Goal: Contribute content: Contribute content

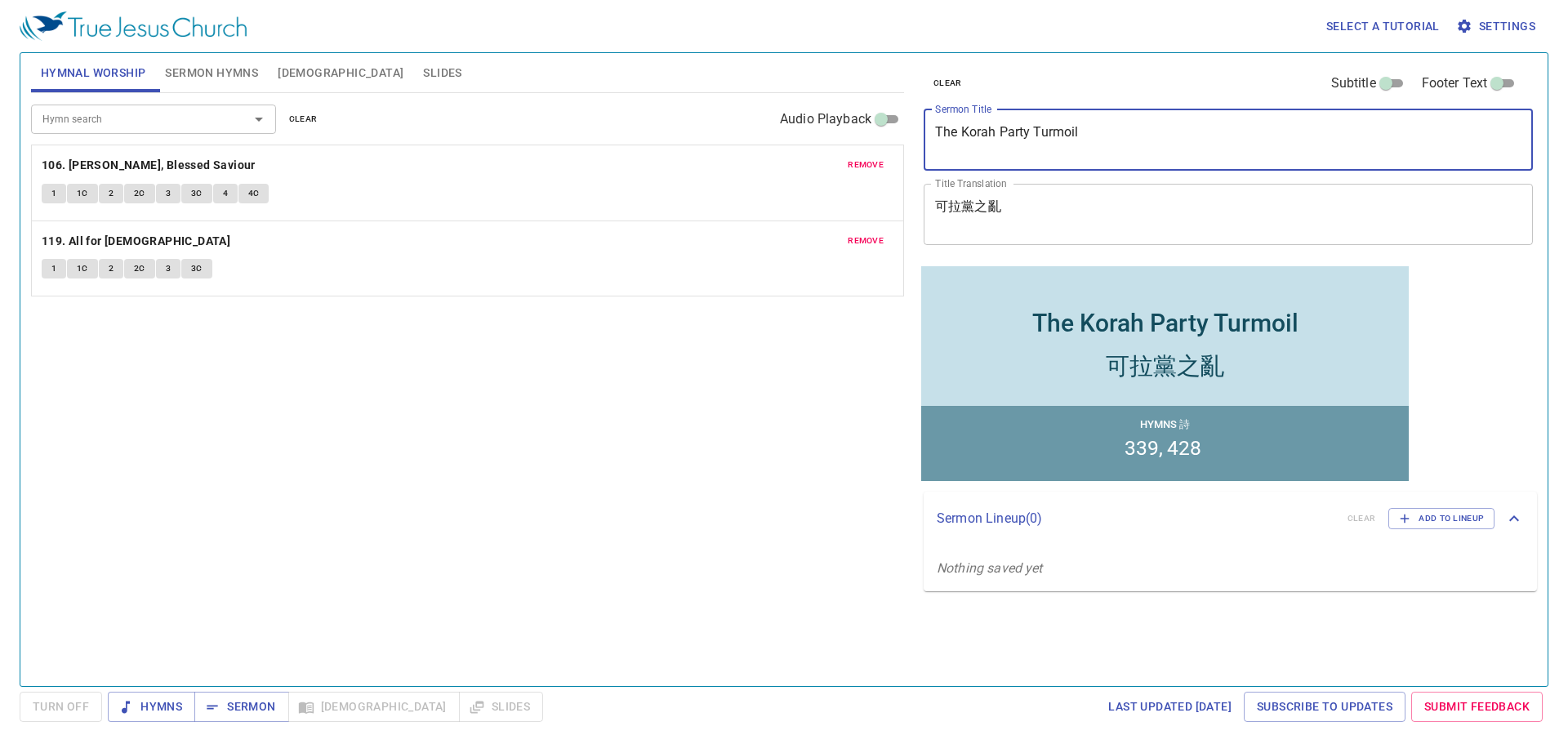
drag, startPoint x: 1110, startPoint y: 128, endPoint x: 861, endPoint y: 139, distance: 249.2
click at [861, 139] on div "Hymnal Worship Sermon Hymns Bible Slides Hymn search Hymn search clear Audio Pl…" at bounding box center [784, 363] width 1519 height 633
paste textarea ""免我們的債，如同我們免了人的債 Forgive Us Our Debts As We Forgive Our Debtors.""
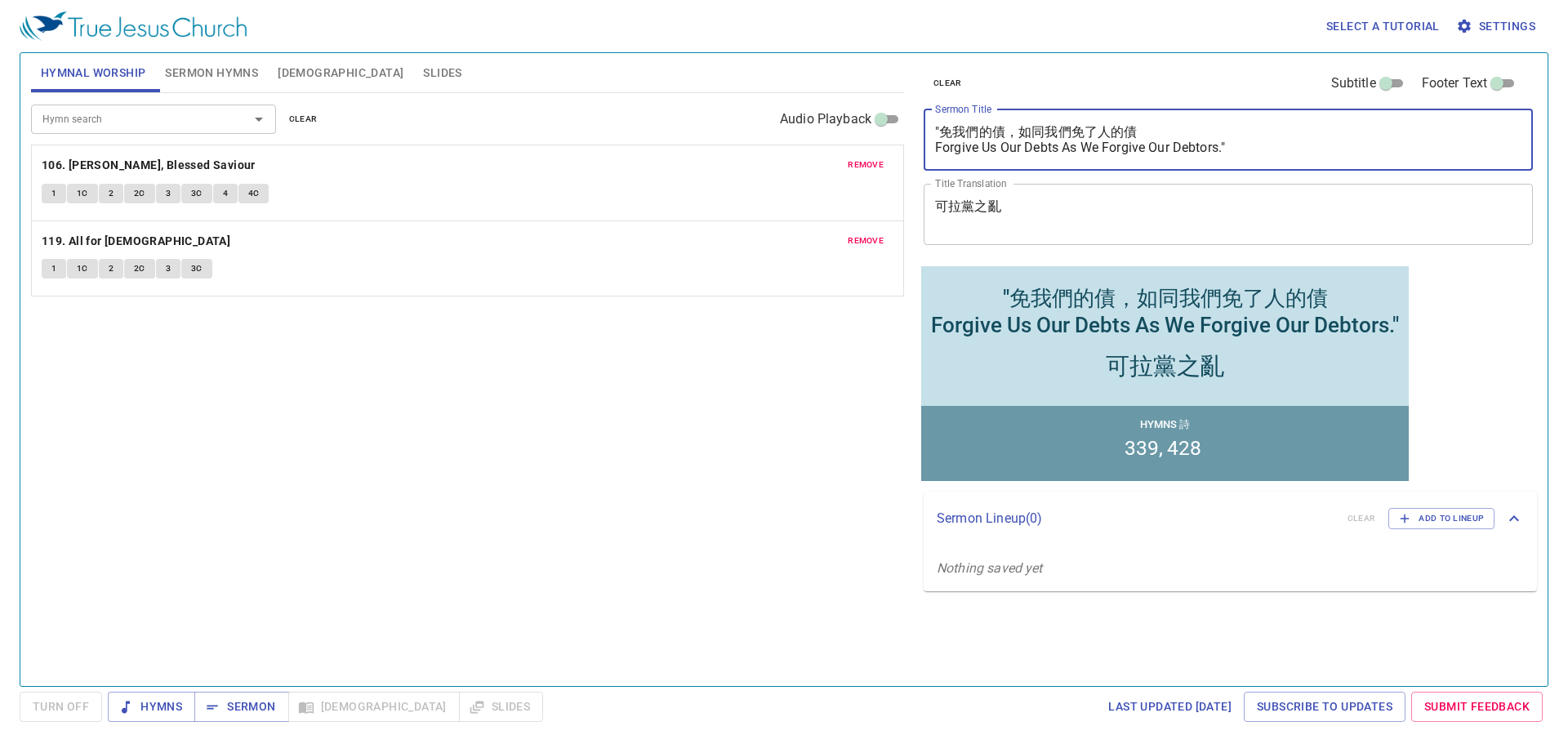
click at [943, 129] on textarea ""免我們的債，如同我們免了人的債 Forgive Us Our Debts As We Forgive Our Debtors."" at bounding box center [1228, 139] width 586 height 31
drag, startPoint x: 1239, startPoint y: 147, endPoint x: 926, endPoint y: 163, distance: 313.4
click at [926, 163] on div "免我們的債，如同我們免了人的債 Forgive Us Our Debts As We Forgive Our Debtors." x Sermon Title" at bounding box center [1228, 141] width 610 height 61
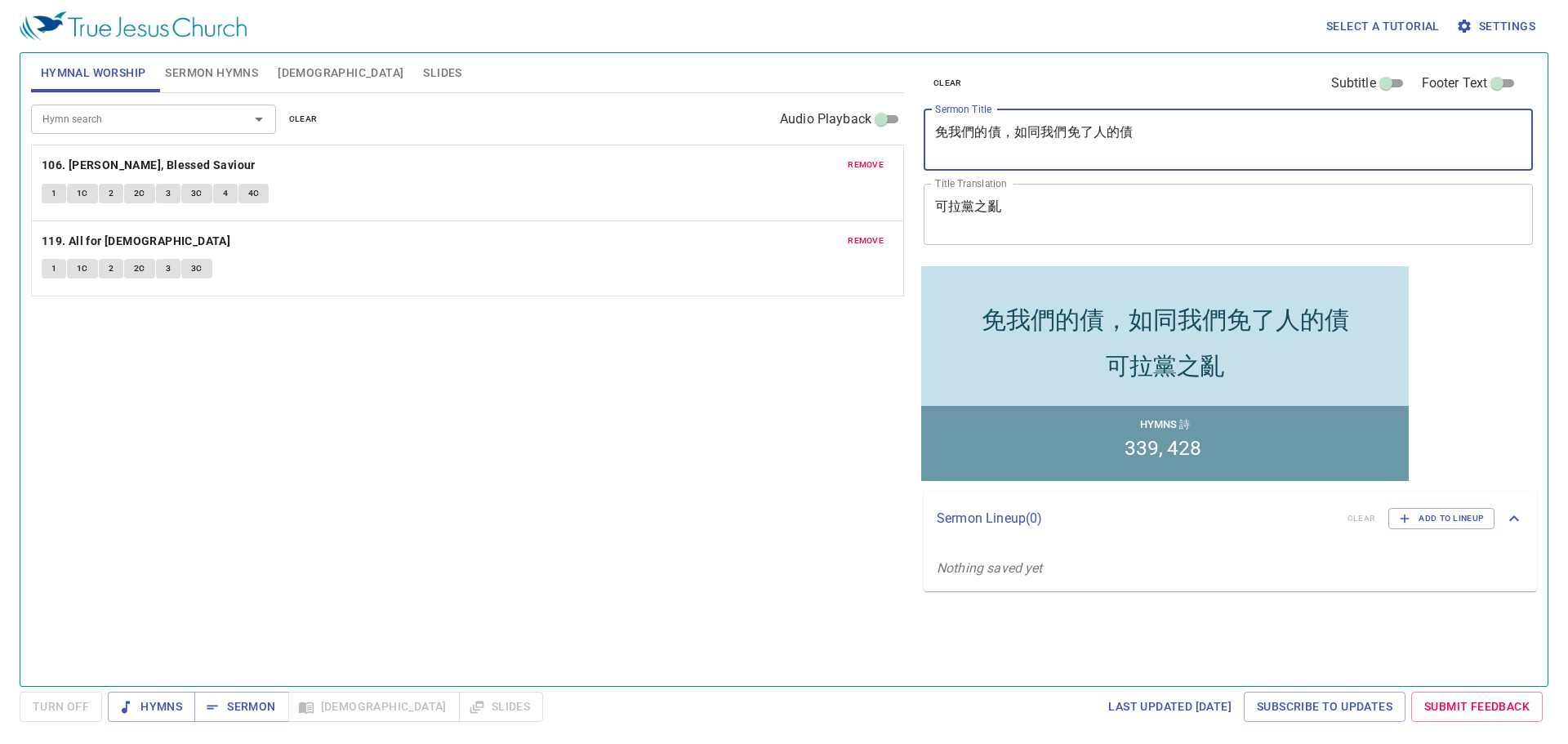
type textarea "免我們的債，如同我們免了人的債"
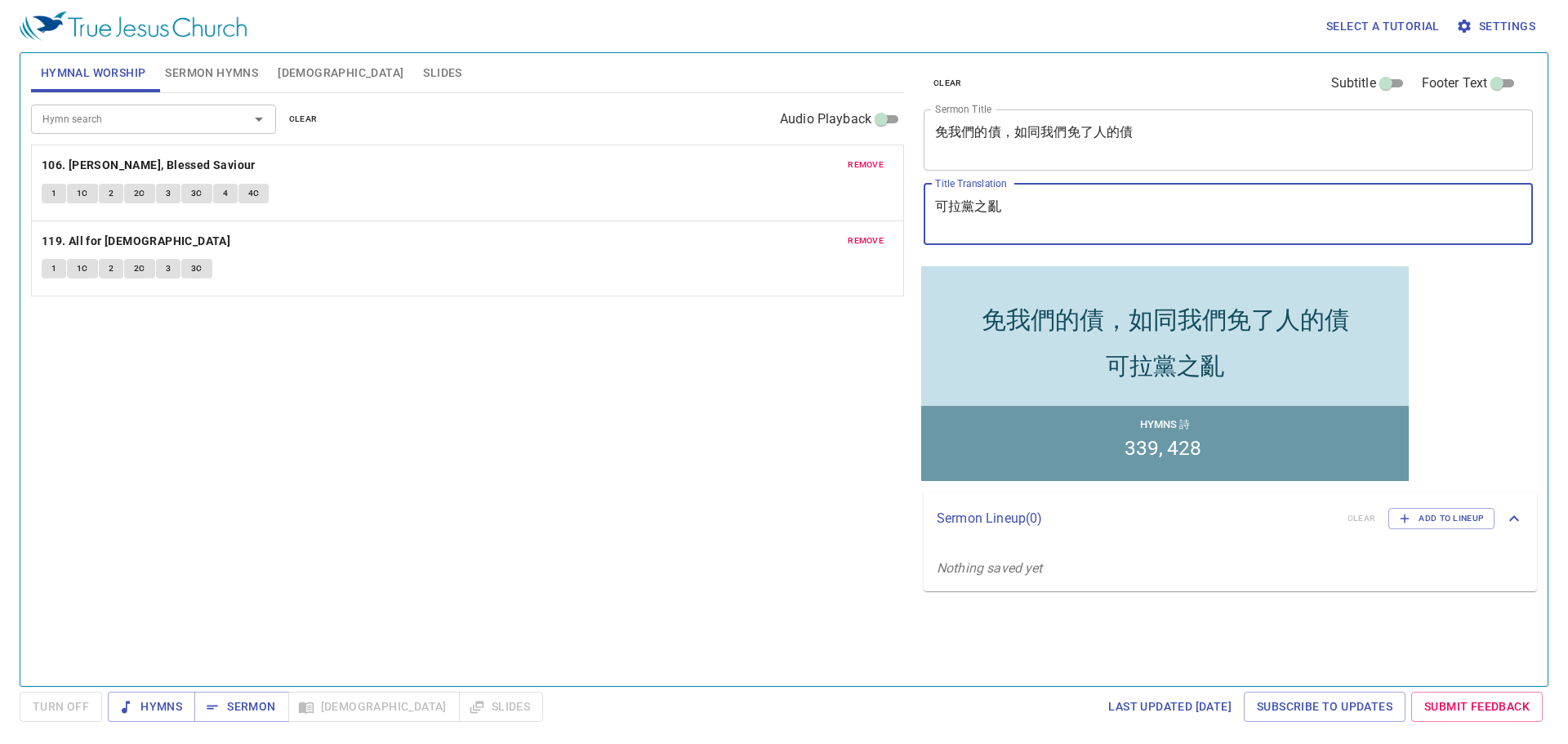
drag, startPoint x: 1032, startPoint y: 201, endPoint x: 919, endPoint y: 199, distance: 113.0
click at [919, 199] on div "clear Subtitle Footer Text Sermon Title 免我們的債，如同我們免了人的債 x Sermon Title Title Tr…" at bounding box center [1226, 157] width 620 height 210
paste textarea "Forgive Us Our Debts As We Forgive Our Debtors.""
type textarea "Forgive Us Our Debts As We Forgive Our Debtors"
click at [304, 117] on span "clear" at bounding box center [303, 119] width 29 height 15
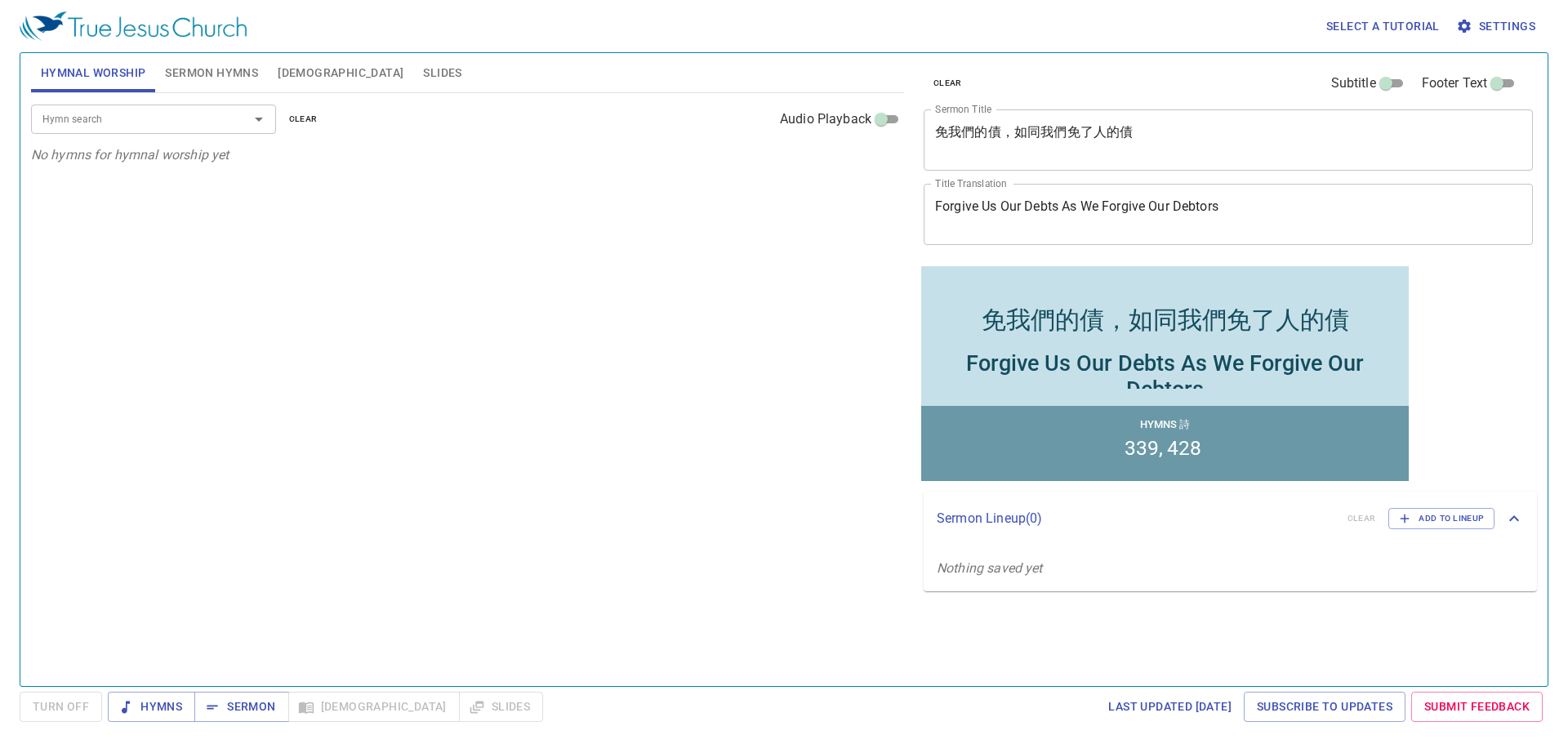
click at [183, 120] on input "Hymn search" at bounding box center [129, 119] width 187 height 19
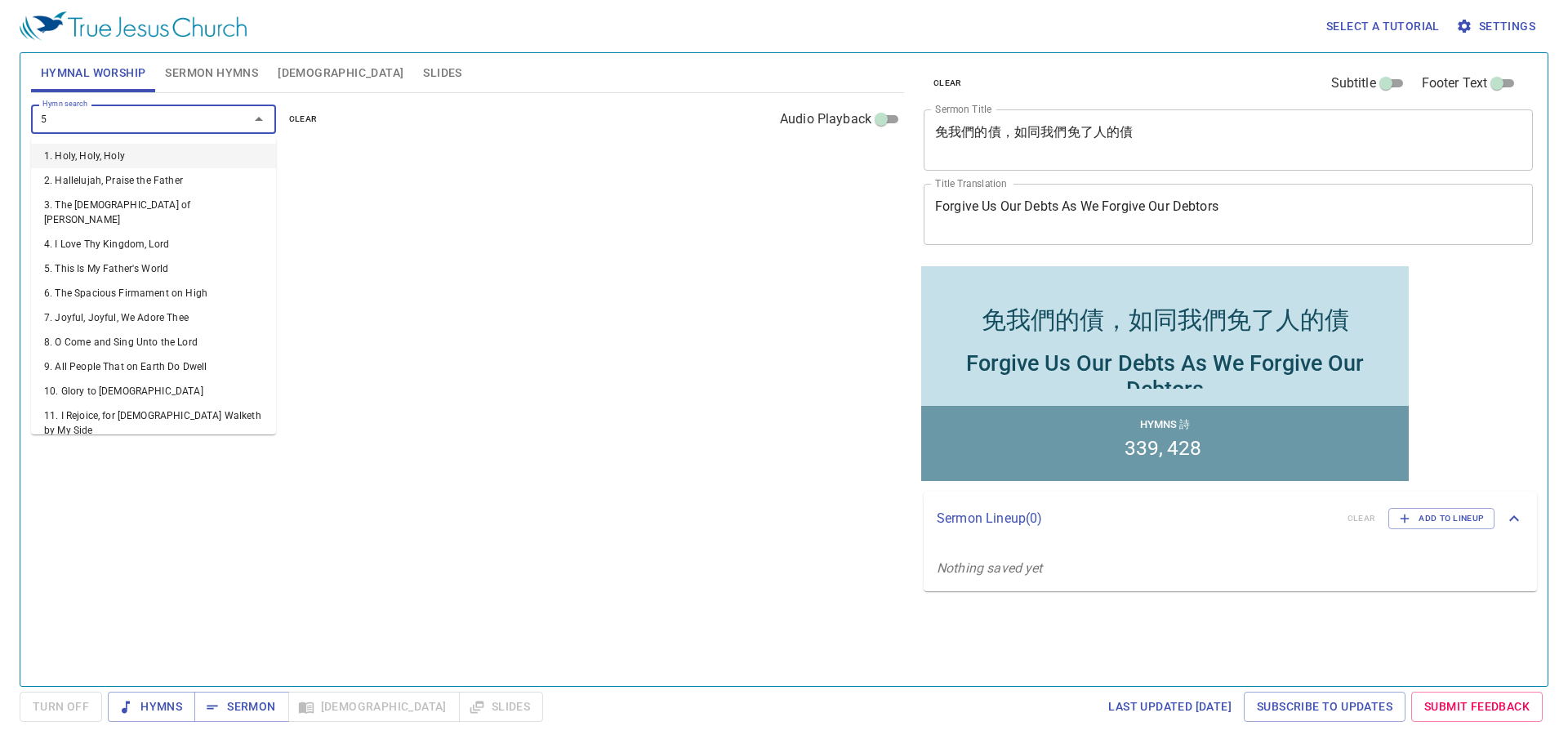
type input "52"
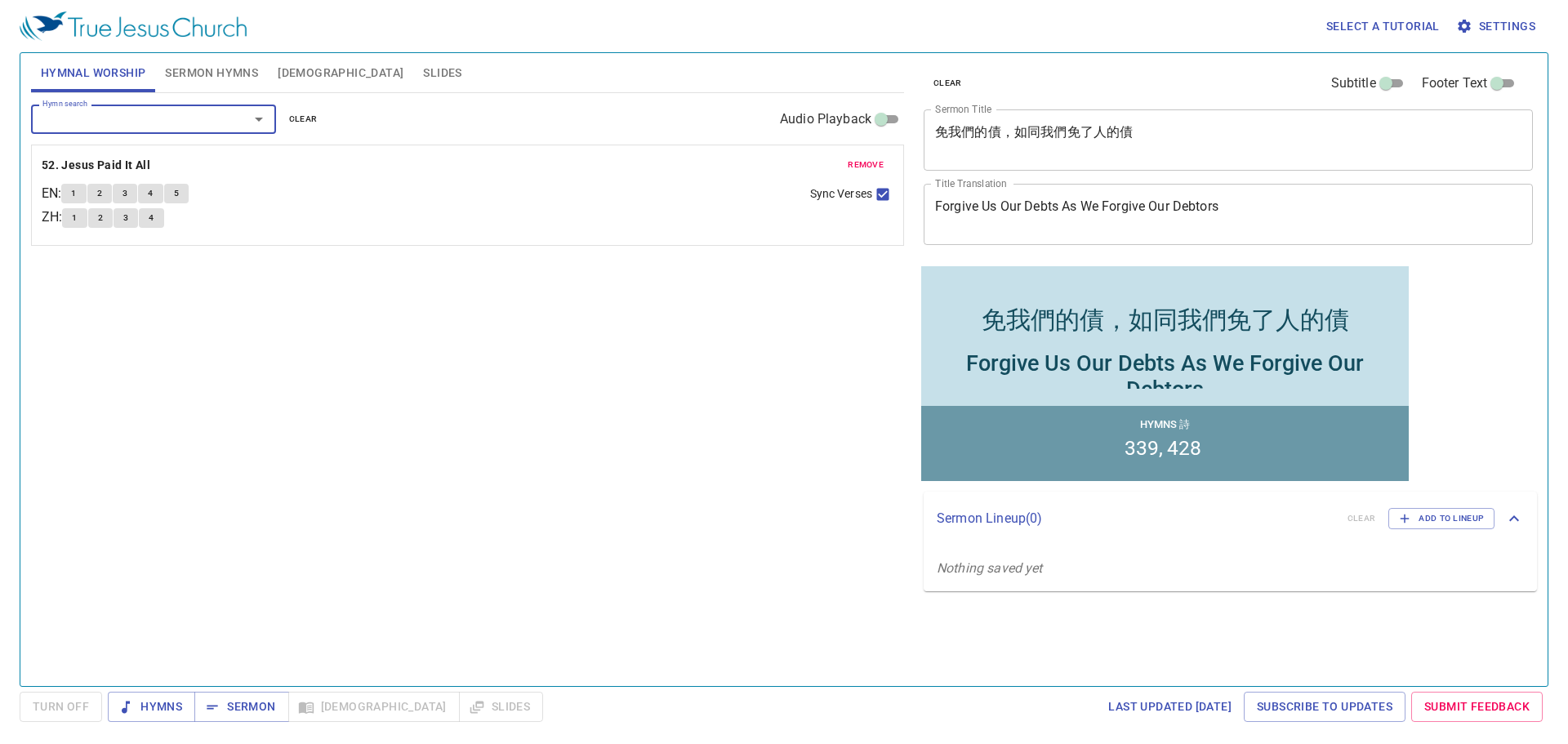
click at [119, 121] on input "Hymn search" at bounding box center [129, 119] width 187 height 19
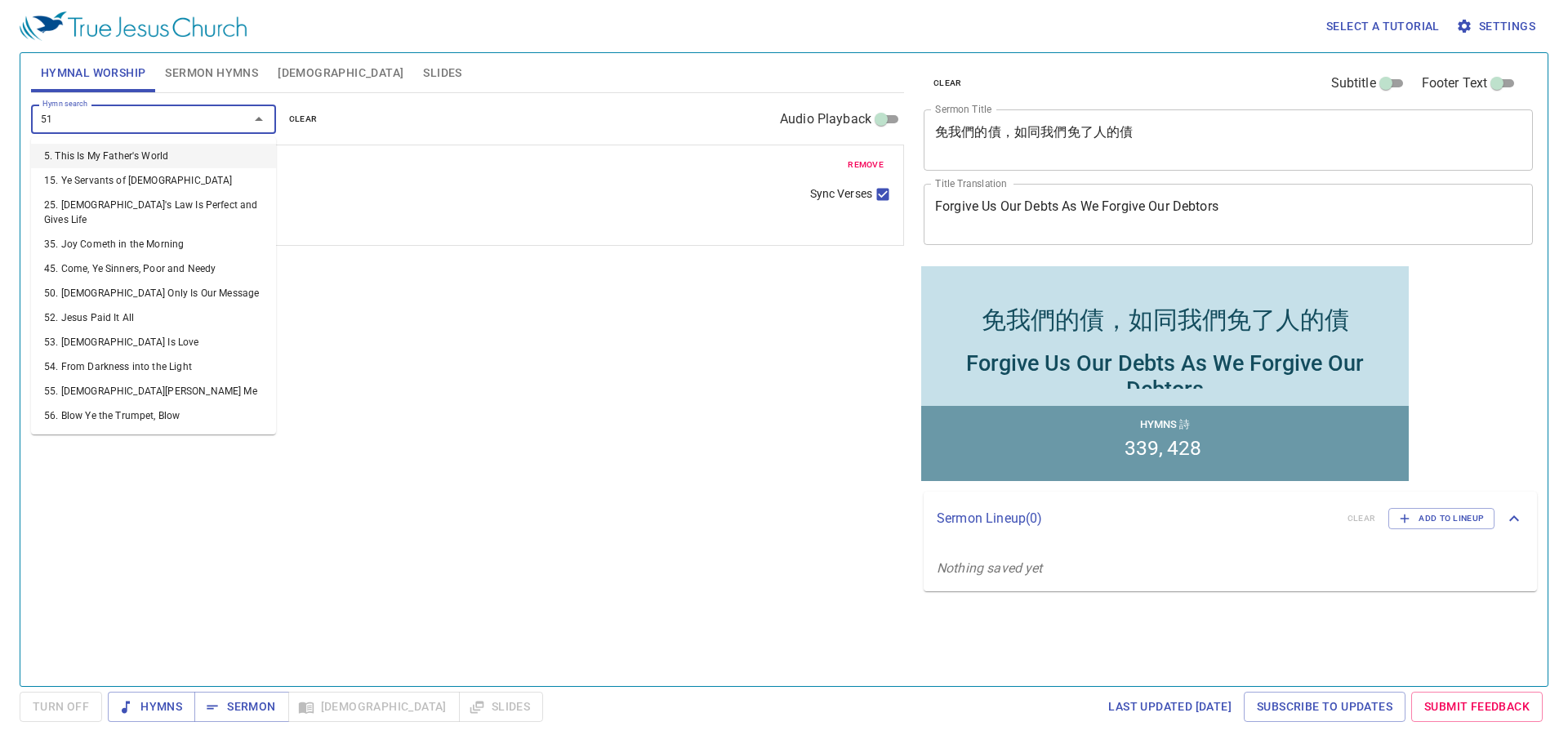
type input "516"
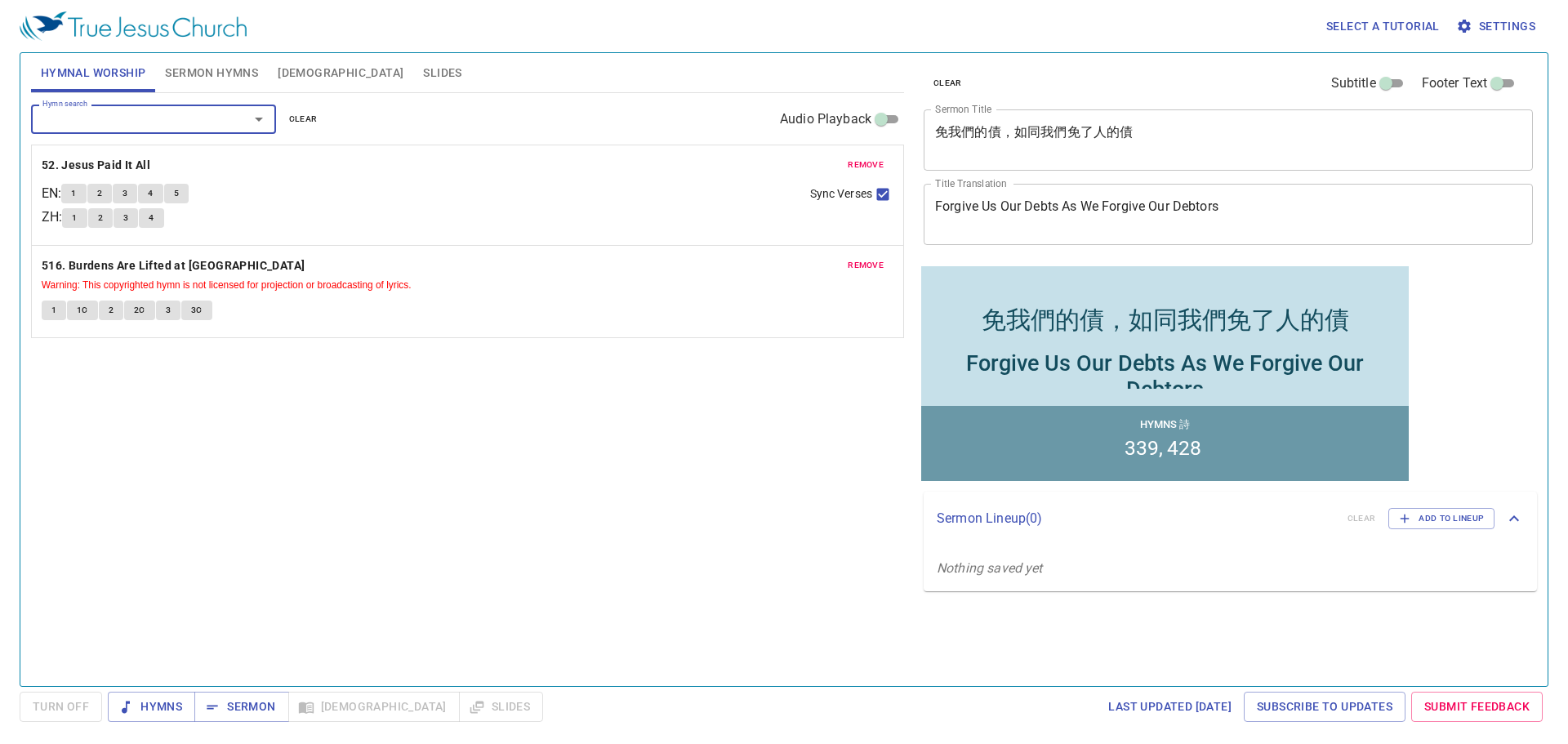
click at [204, 74] on span "Sermon Hymns" at bounding box center [211, 74] width 93 height 20
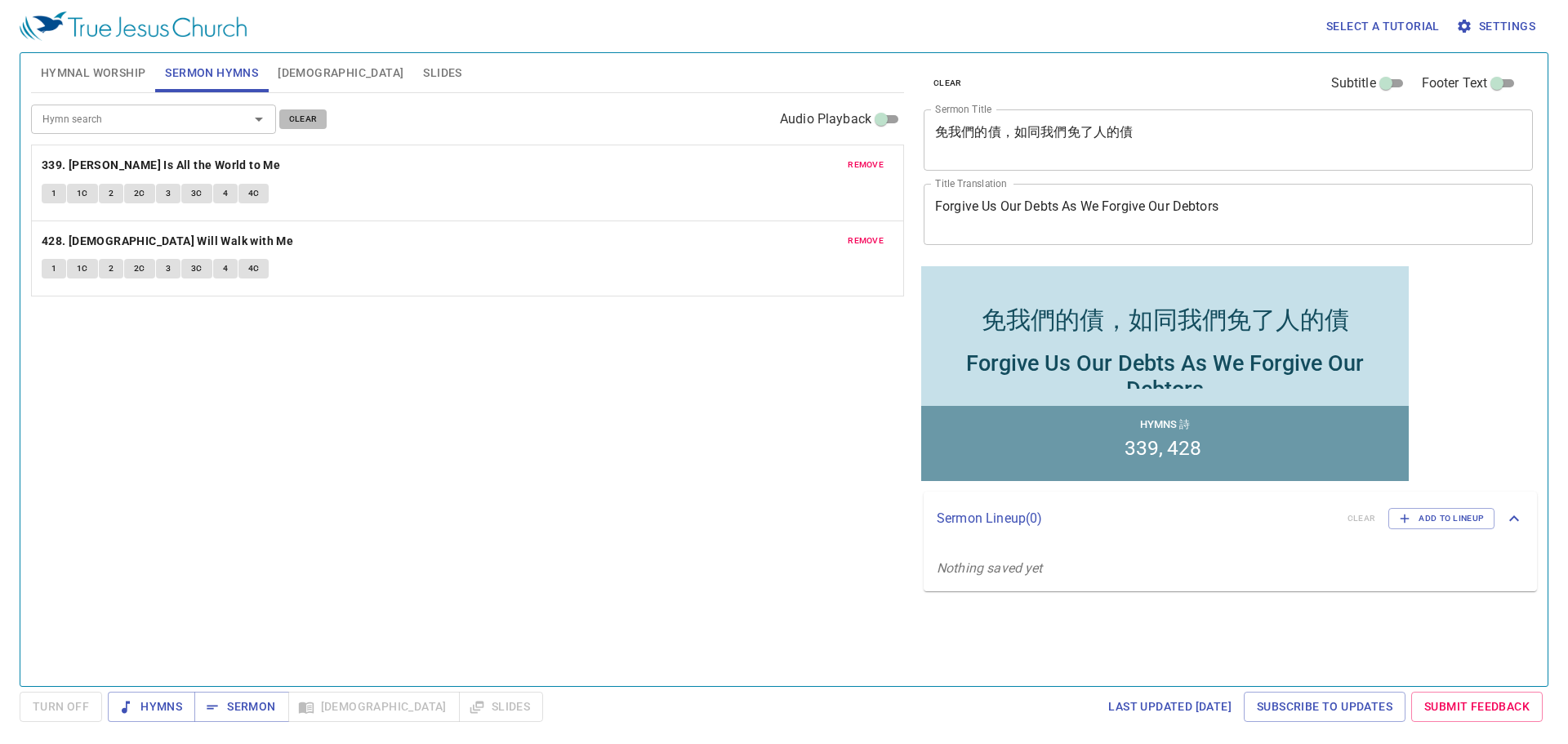
click at [302, 119] on span "clear" at bounding box center [303, 119] width 29 height 15
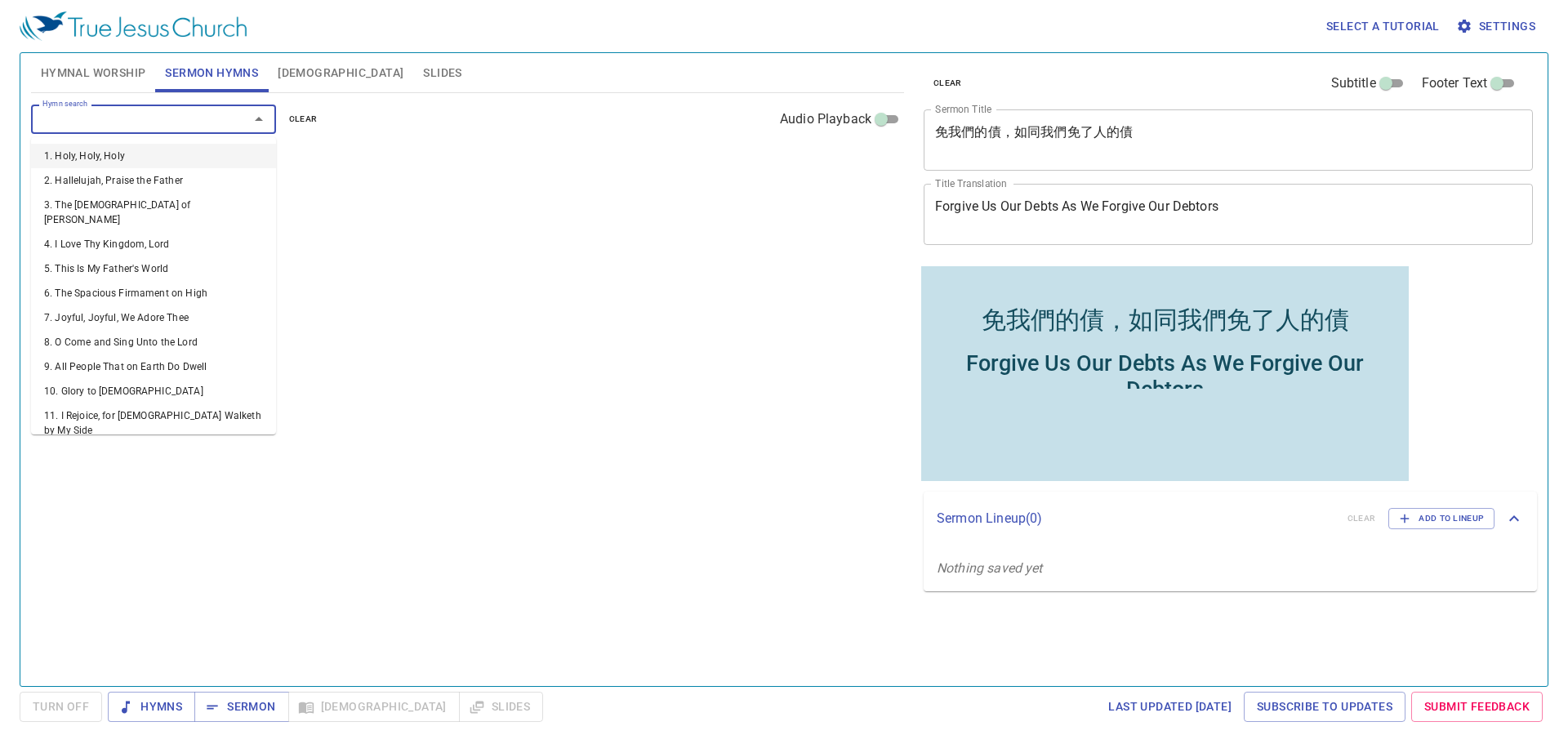
click at [153, 115] on input "Hymn search" at bounding box center [129, 119] width 187 height 19
type input "52"
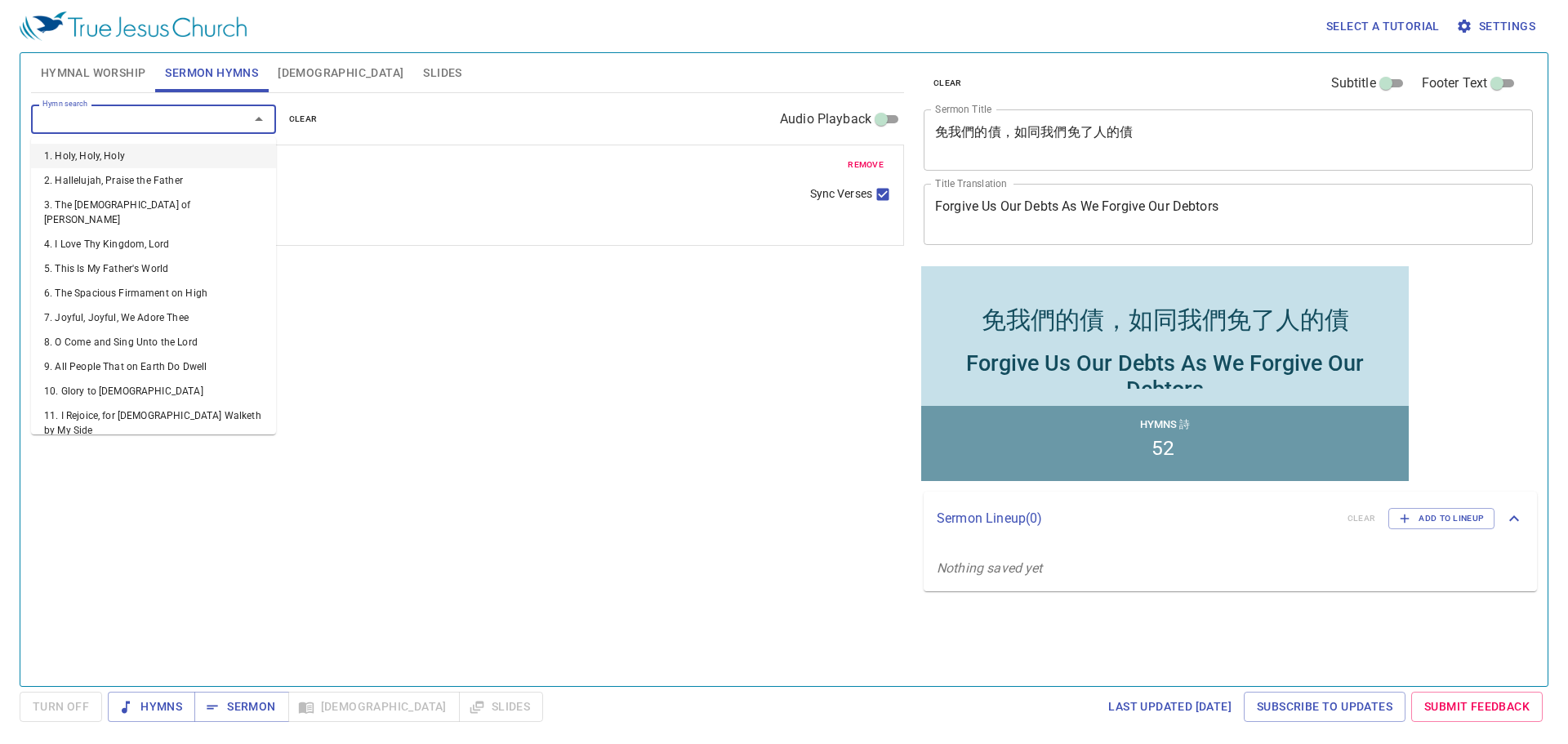
click at [124, 111] on input "Hymn search" at bounding box center [129, 119] width 187 height 19
type input "516"
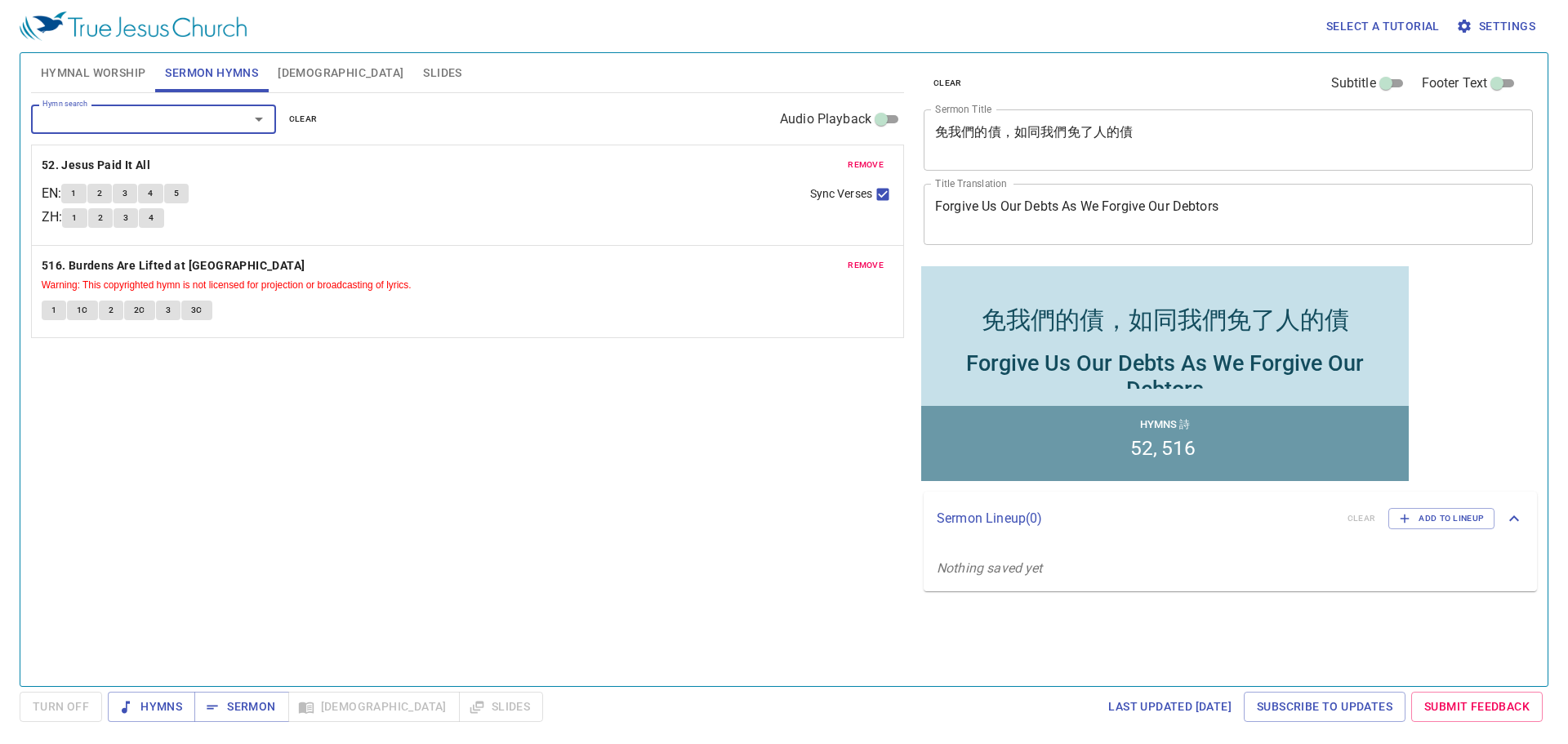
click at [107, 67] on span "Hymnal Worship" at bounding box center [93, 74] width 105 height 20
click at [302, 116] on span "clear" at bounding box center [303, 119] width 29 height 15
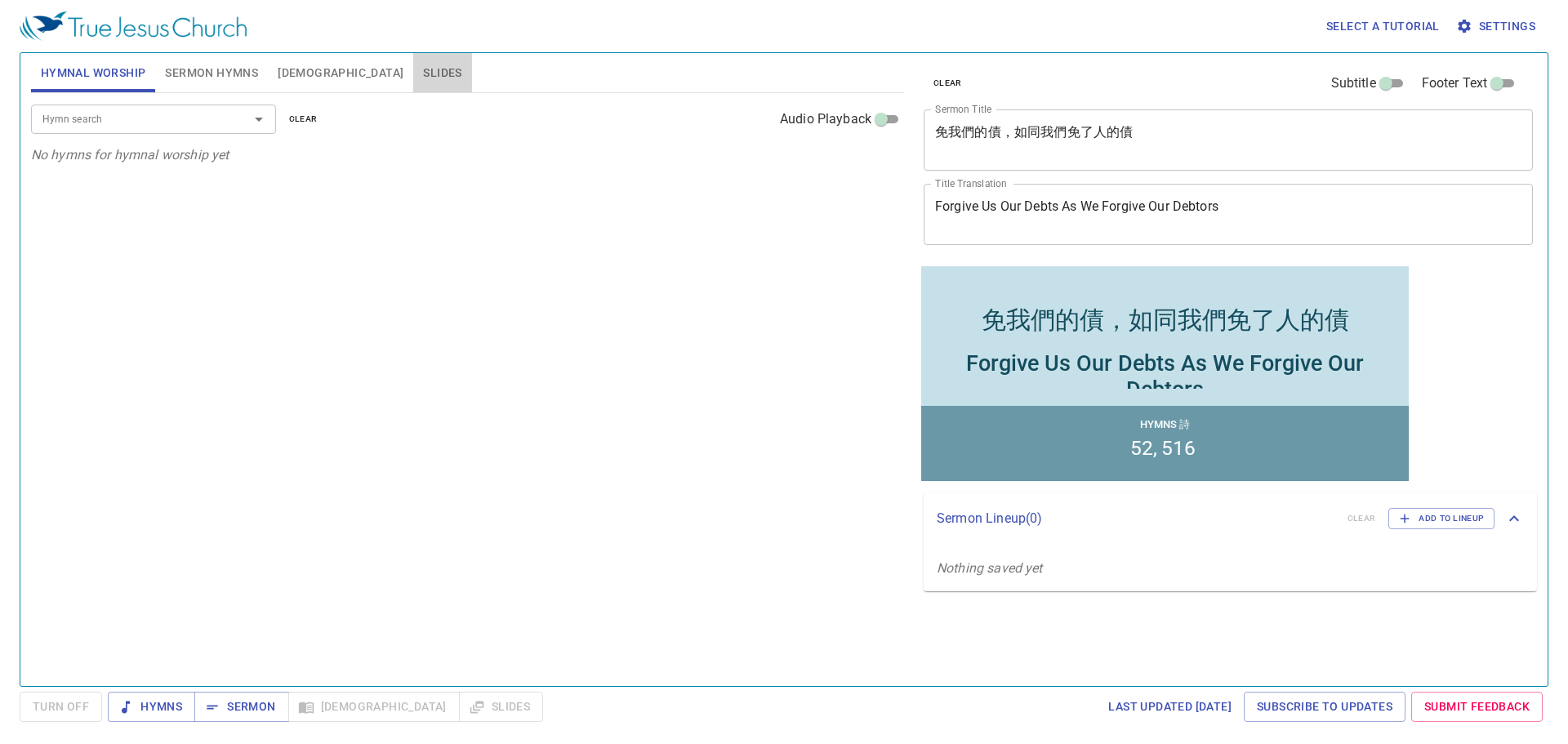
click at [423, 72] on span "Slides" at bounding box center [442, 74] width 38 height 20
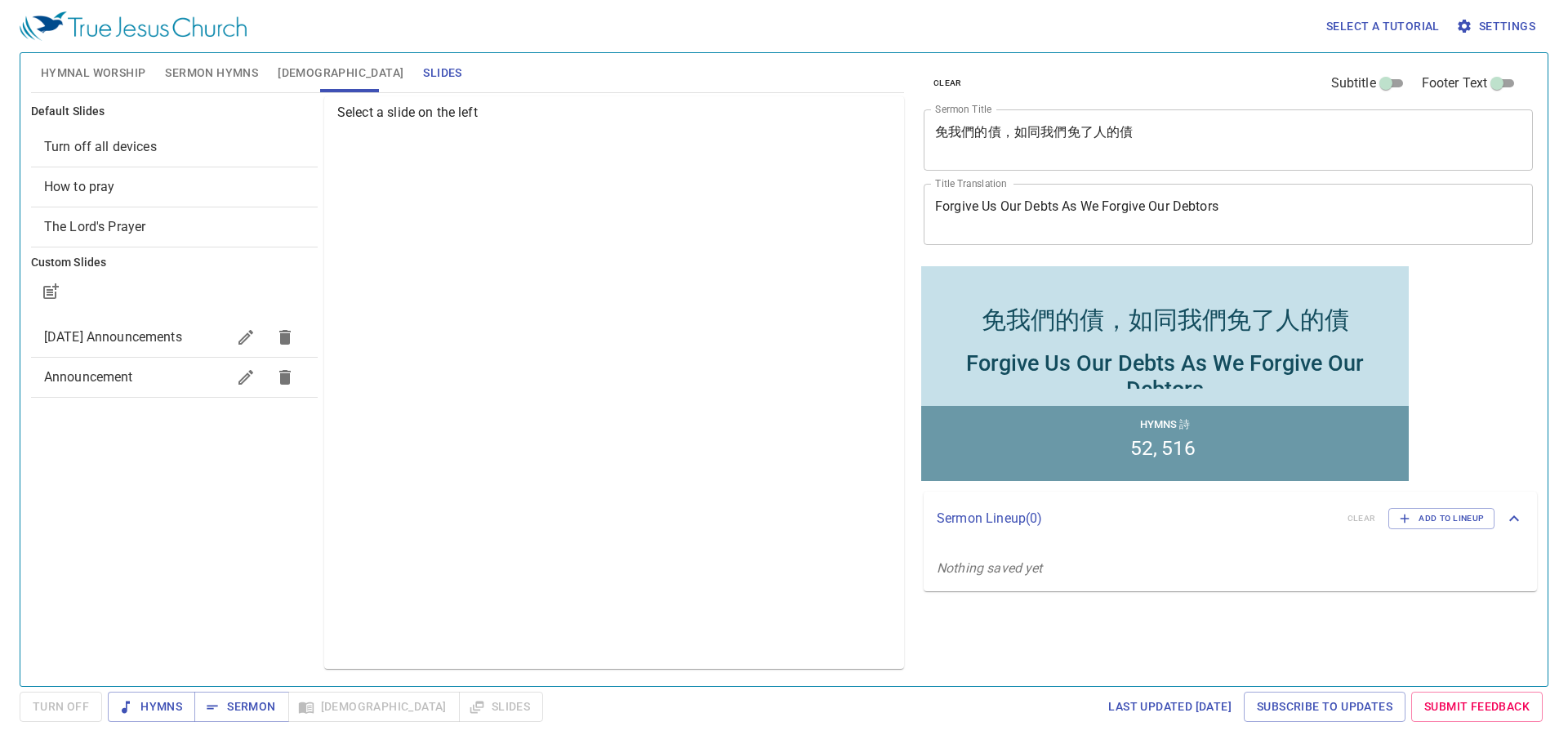
click at [96, 185] on span "How to pray" at bounding box center [79, 186] width 71 height 16
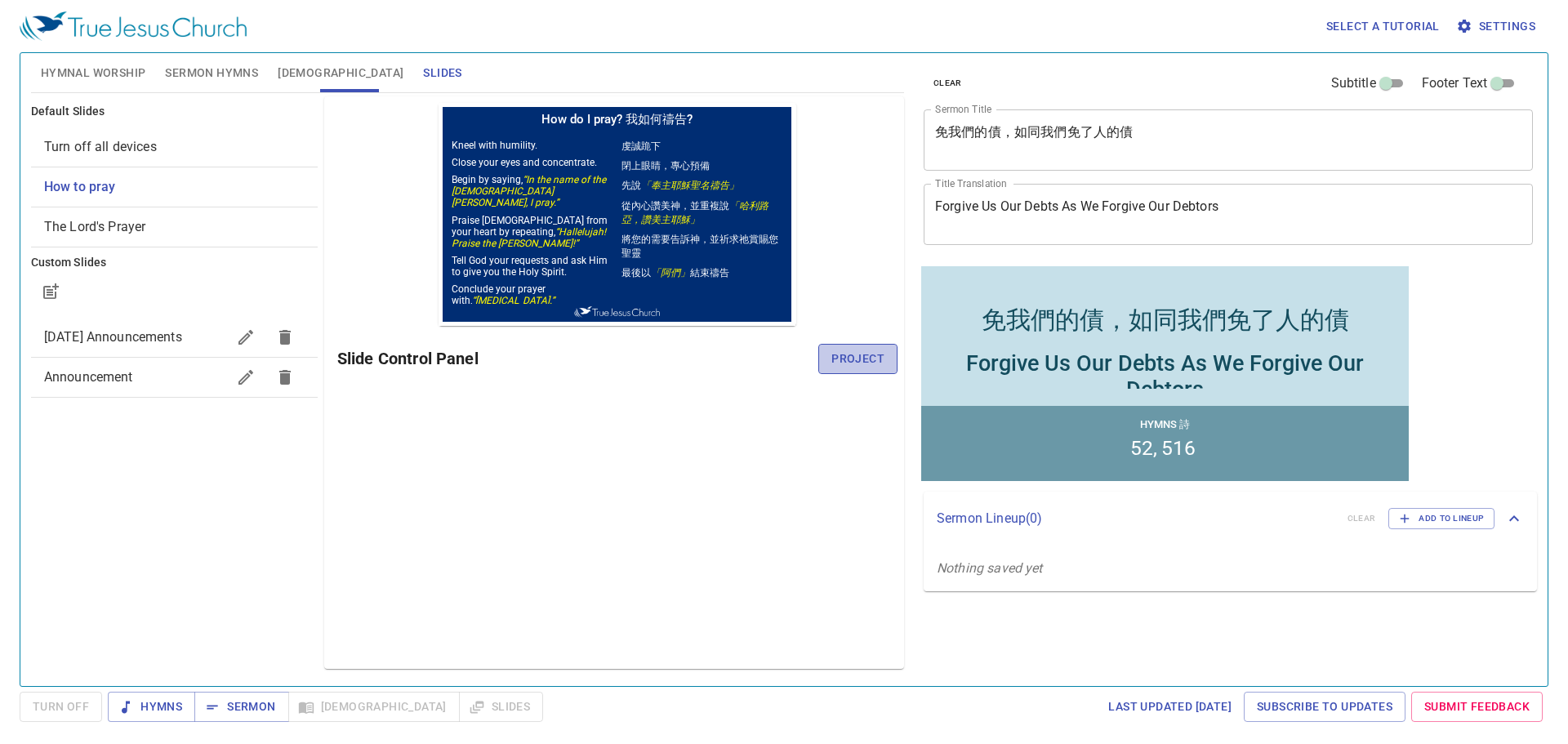
click at [850, 349] on span "Project" at bounding box center [857, 359] width 53 height 20
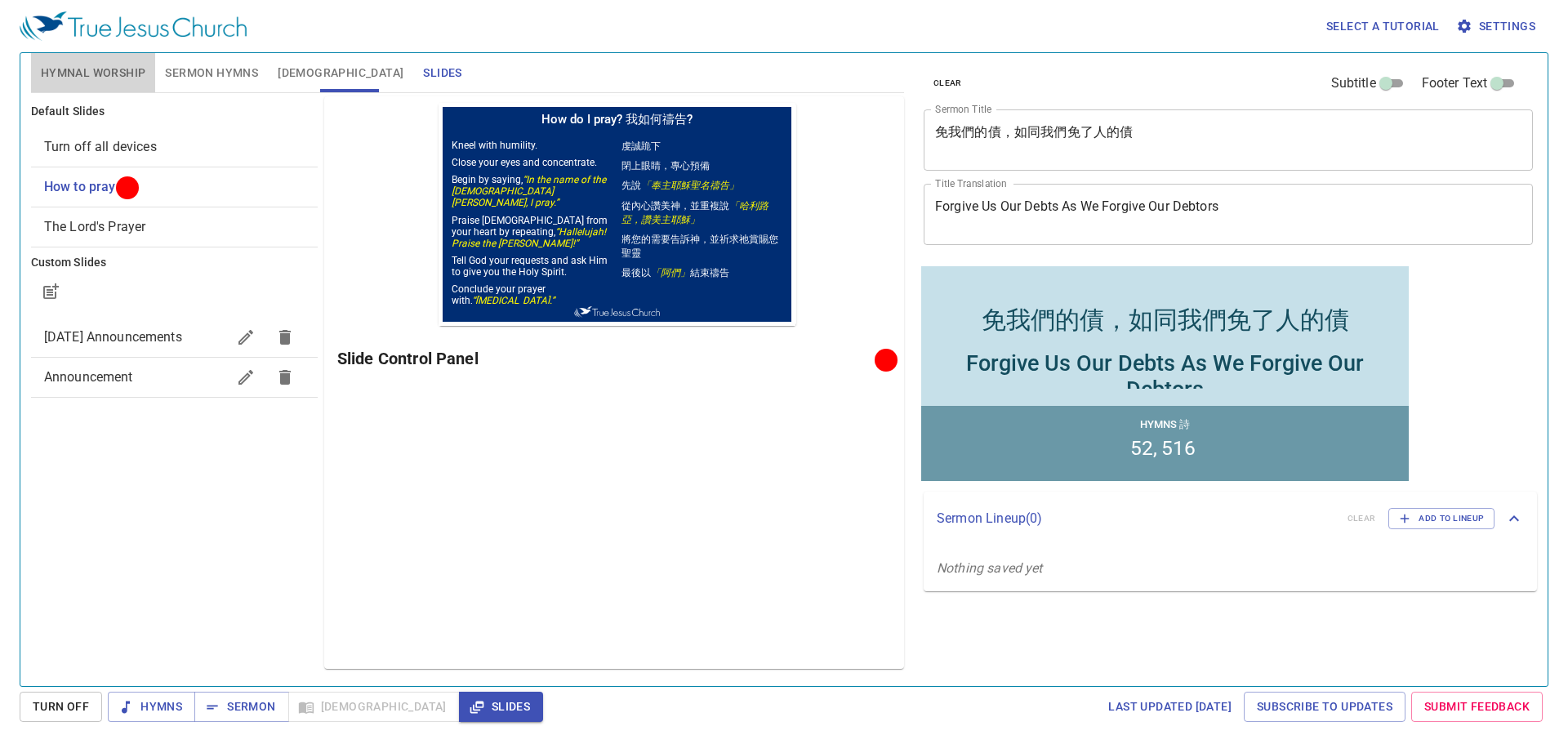
click at [69, 72] on span "Hymnal Worship" at bounding box center [93, 74] width 105 height 20
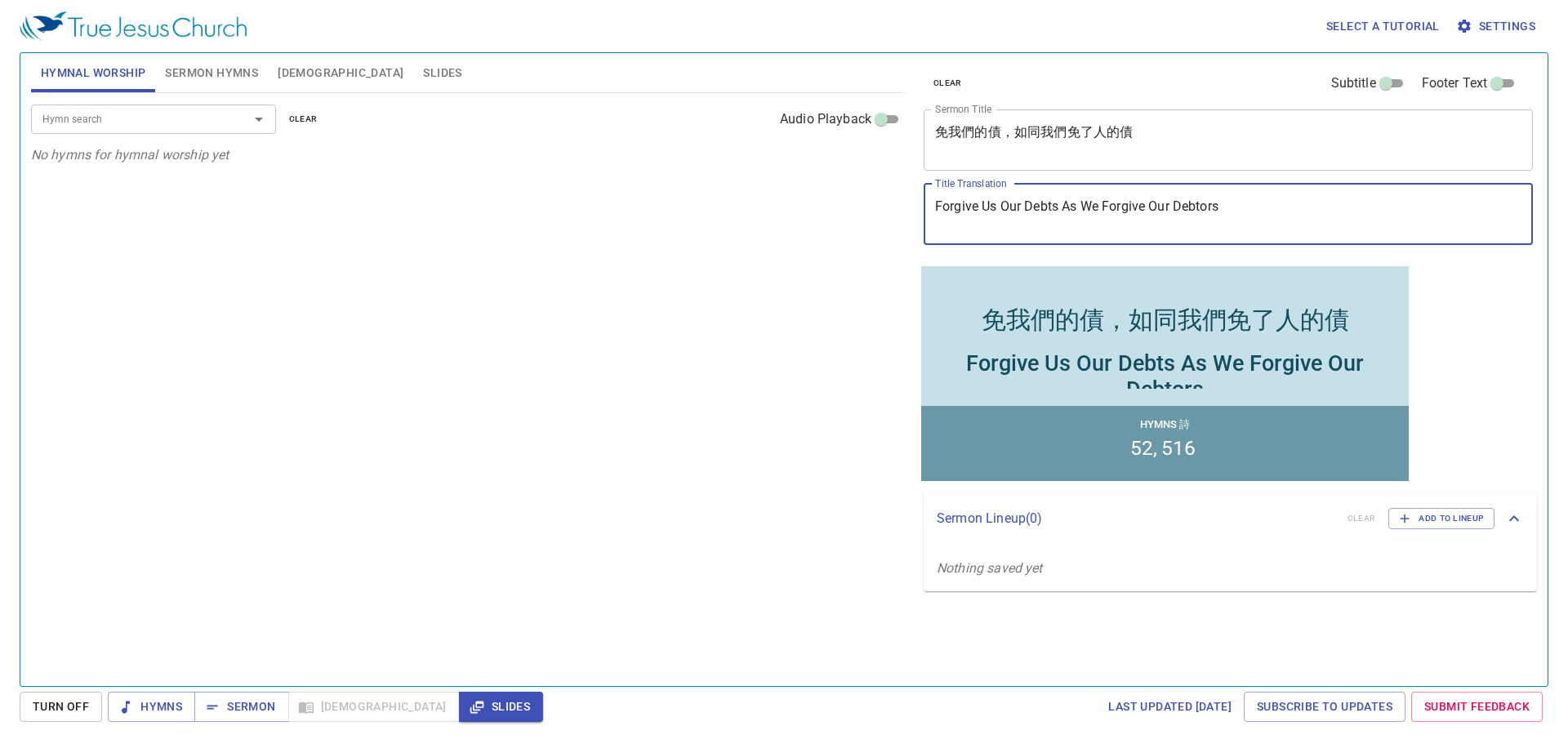
drag, startPoint x: 1244, startPoint y: 204, endPoint x: 918, endPoint y: 203, distance: 326.0
click at [918, 203] on div "clear Subtitle Footer Text Sermon Title 免我們的債，如同我們免了人的債 x Sermon Title Title Tr…" at bounding box center [1226, 157] width 620 height 210
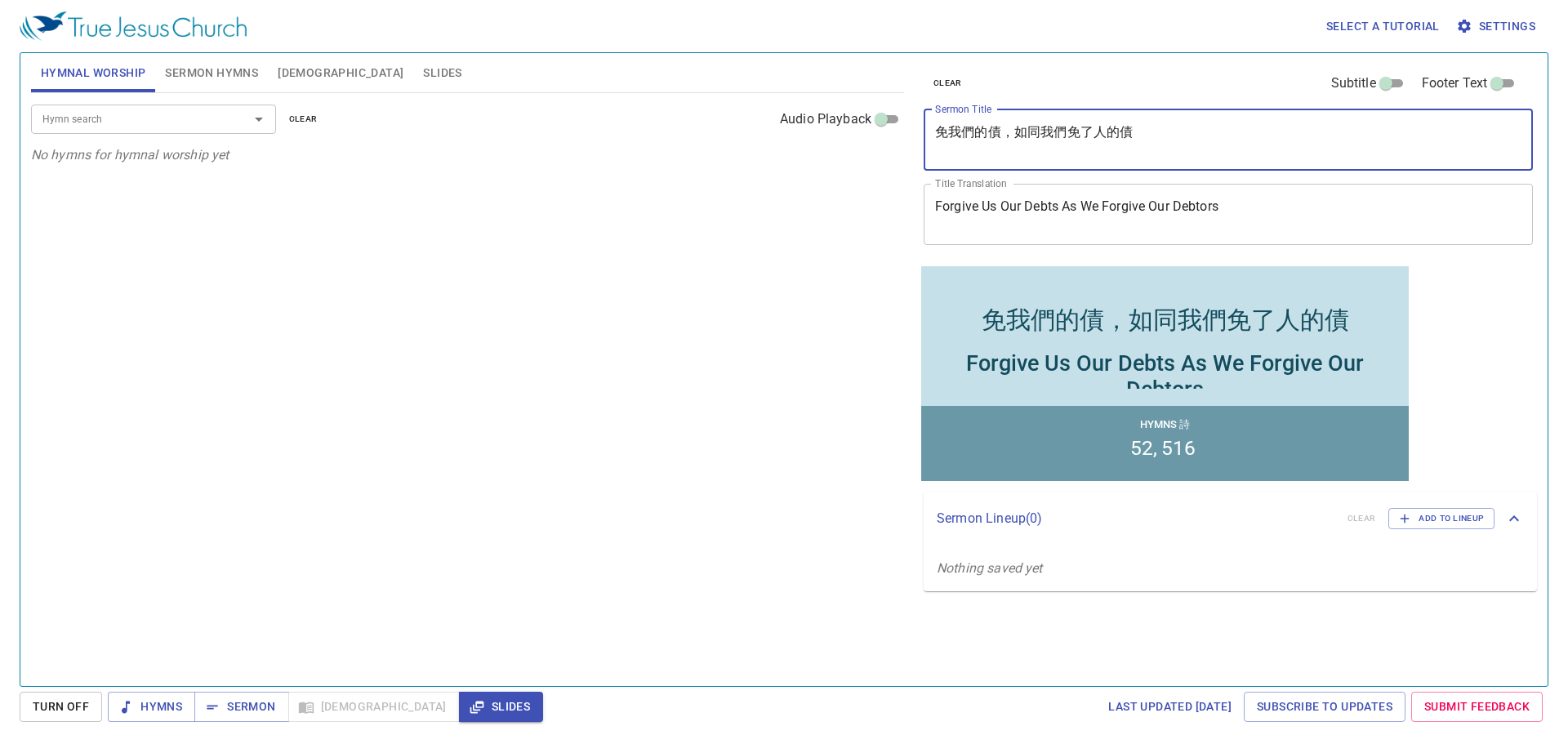
drag, startPoint x: 1161, startPoint y: 129, endPoint x: 910, endPoint y: 118, distance: 251.2
click at [910, 118] on div "clear Subtitle Footer Text Sermon Title 免我們的債，如同我們免了人的債 x Sermon Title Title Tr…" at bounding box center [1226, 363] width 633 height 633
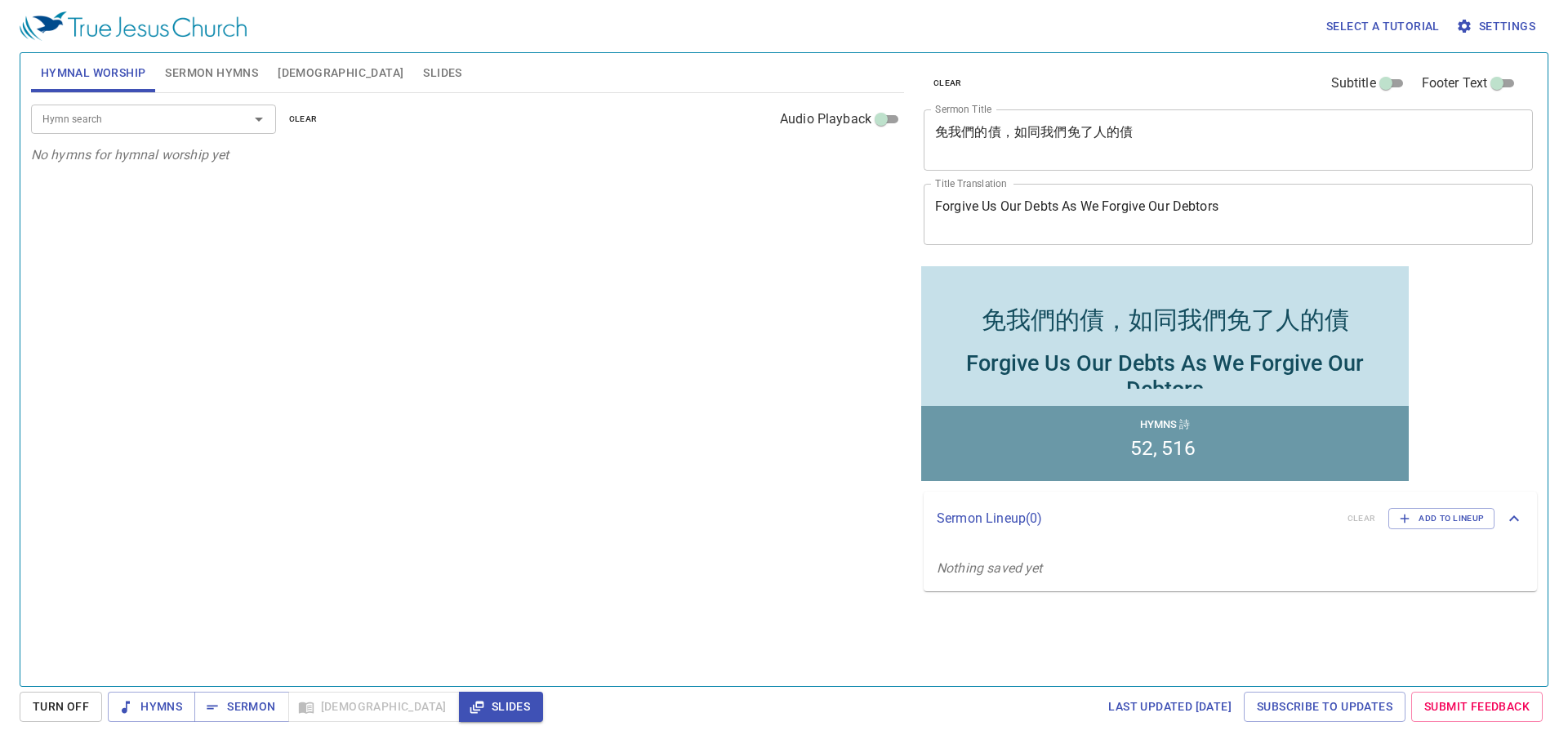
click at [103, 126] on input "Hymn search" at bounding box center [129, 119] width 187 height 19
click at [158, 116] on input "Hymn search" at bounding box center [129, 119] width 187 height 19
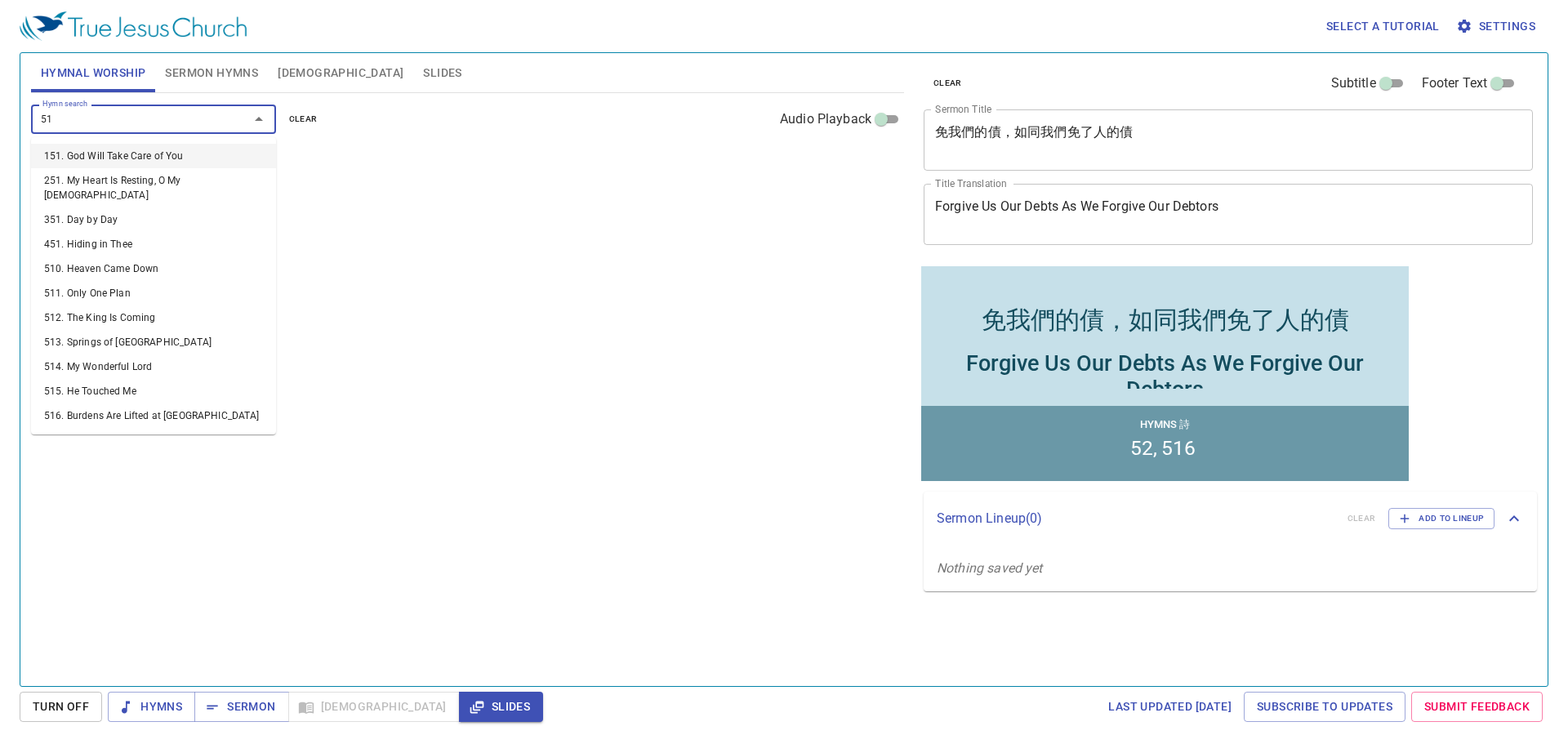
type input "51b"
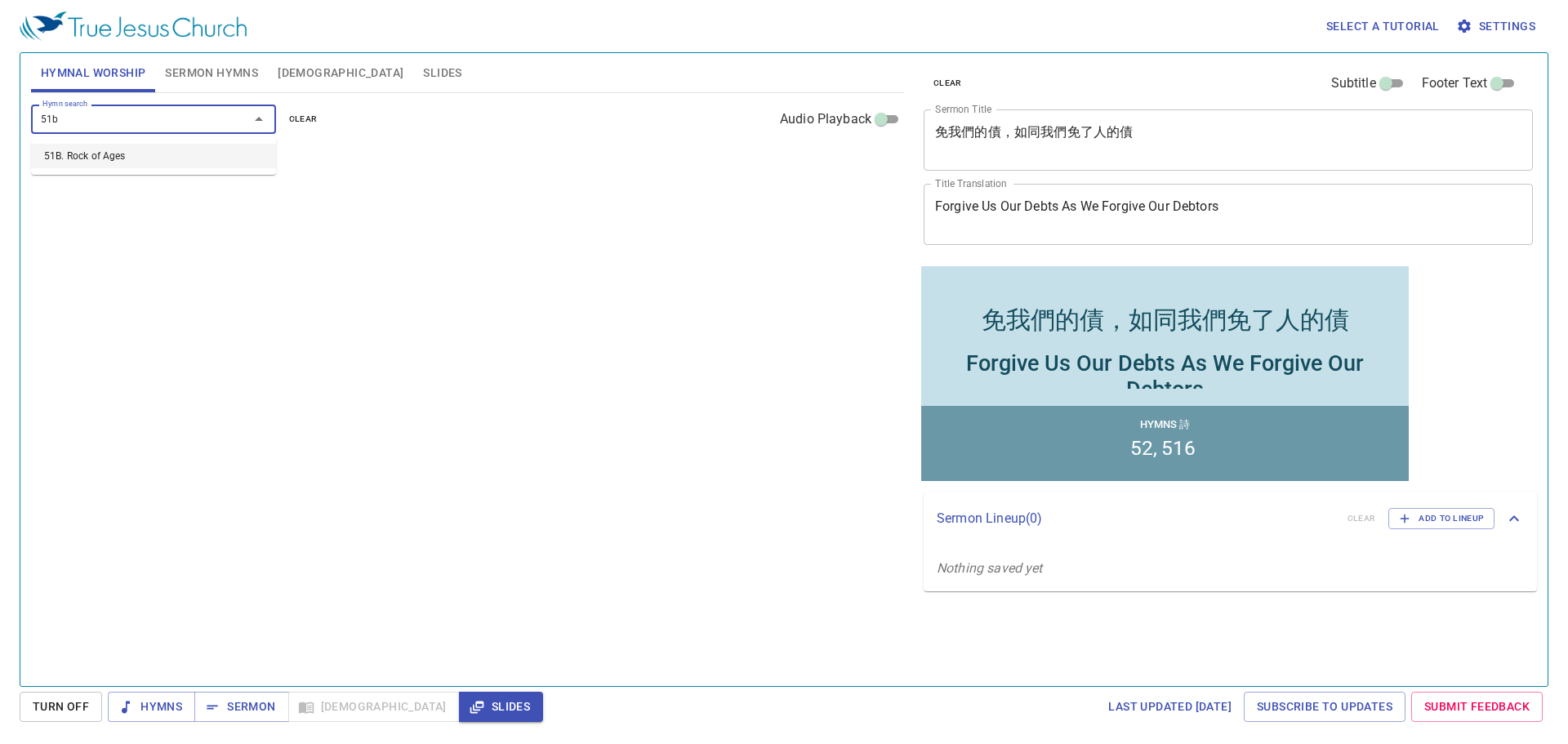
click at [115, 152] on li "51B. Rock of Ages" at bounding box center [153, 156] width 245 height 24
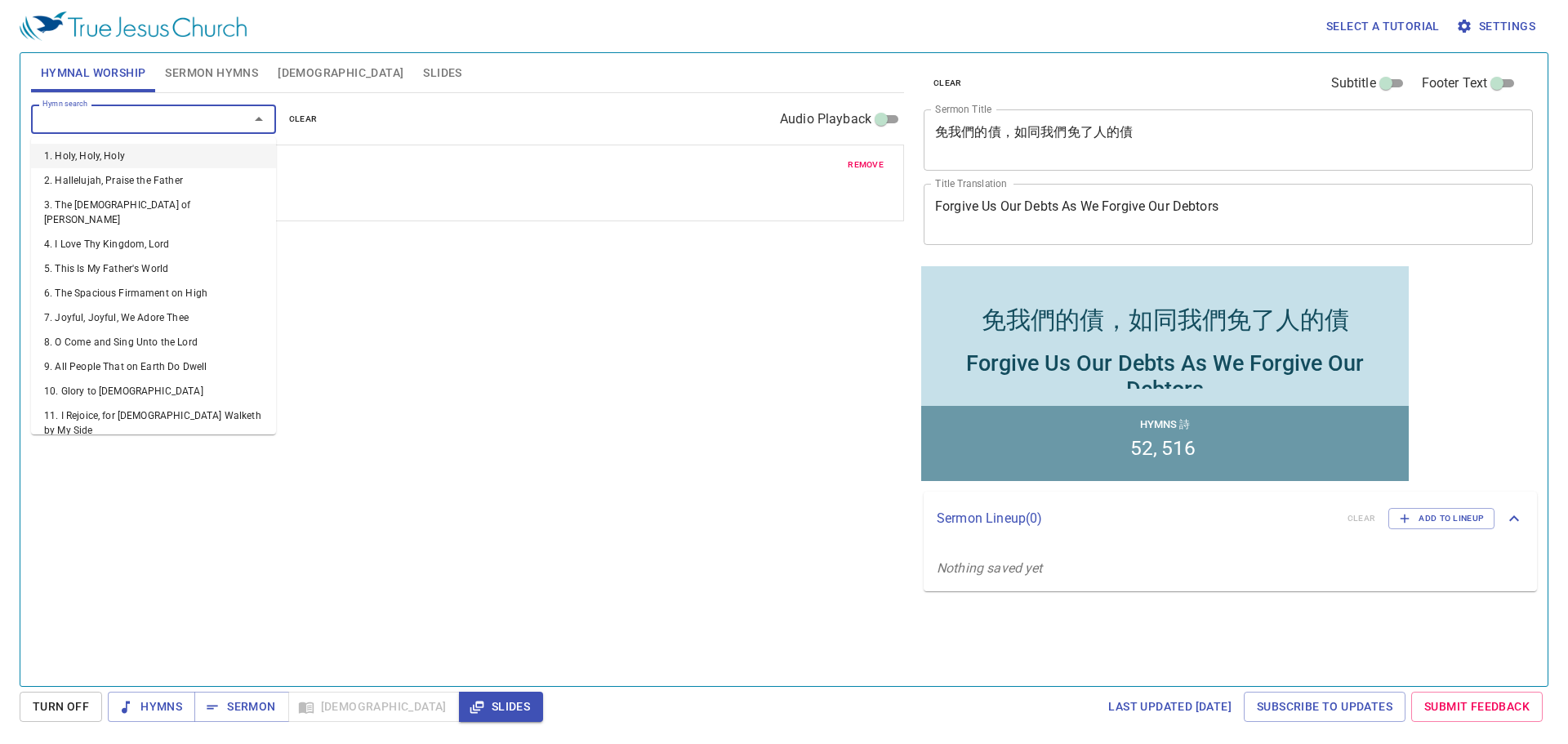
click at [117, 121] on input "Hymn search" at bounding box center [129, 119] width 187 height 19
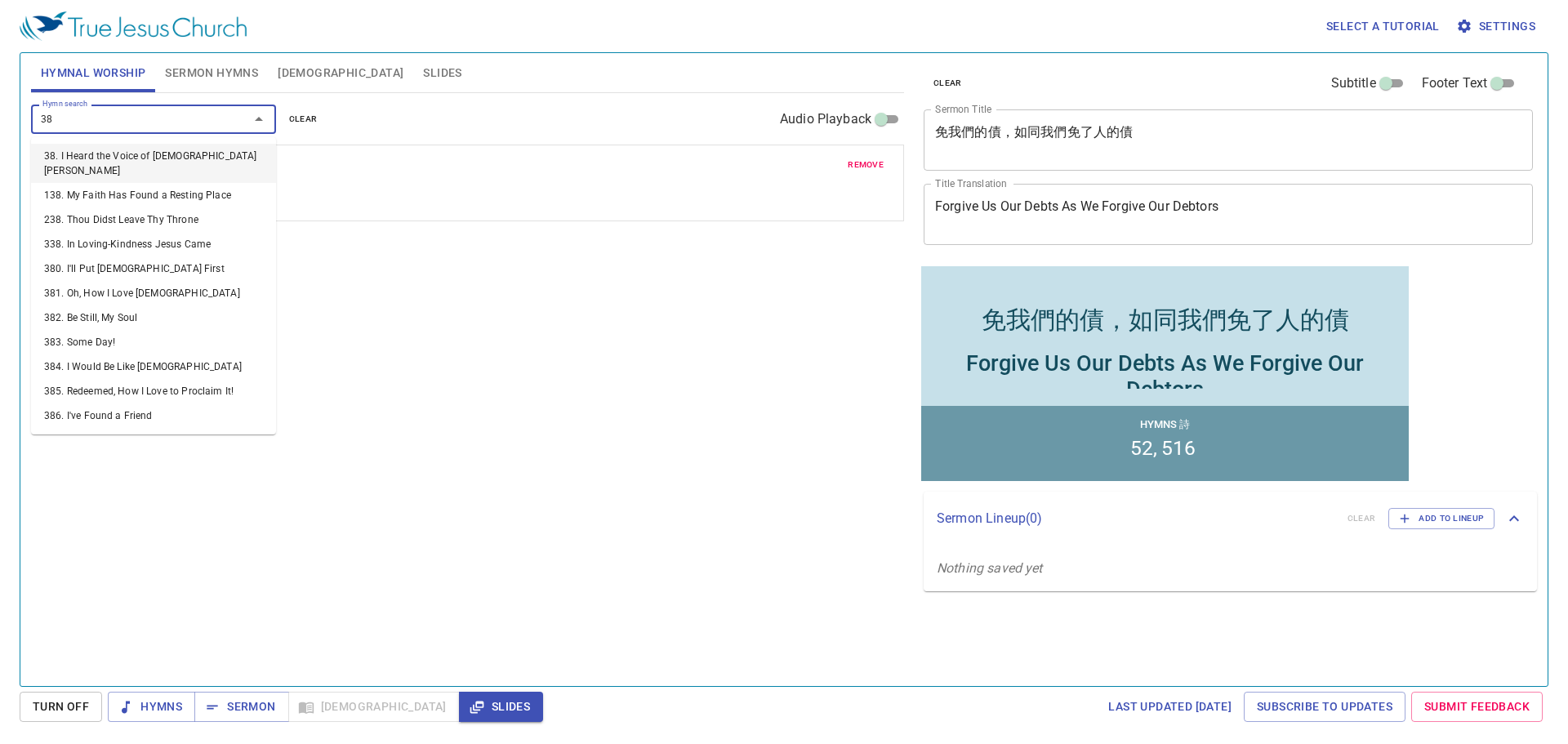
type input "381"
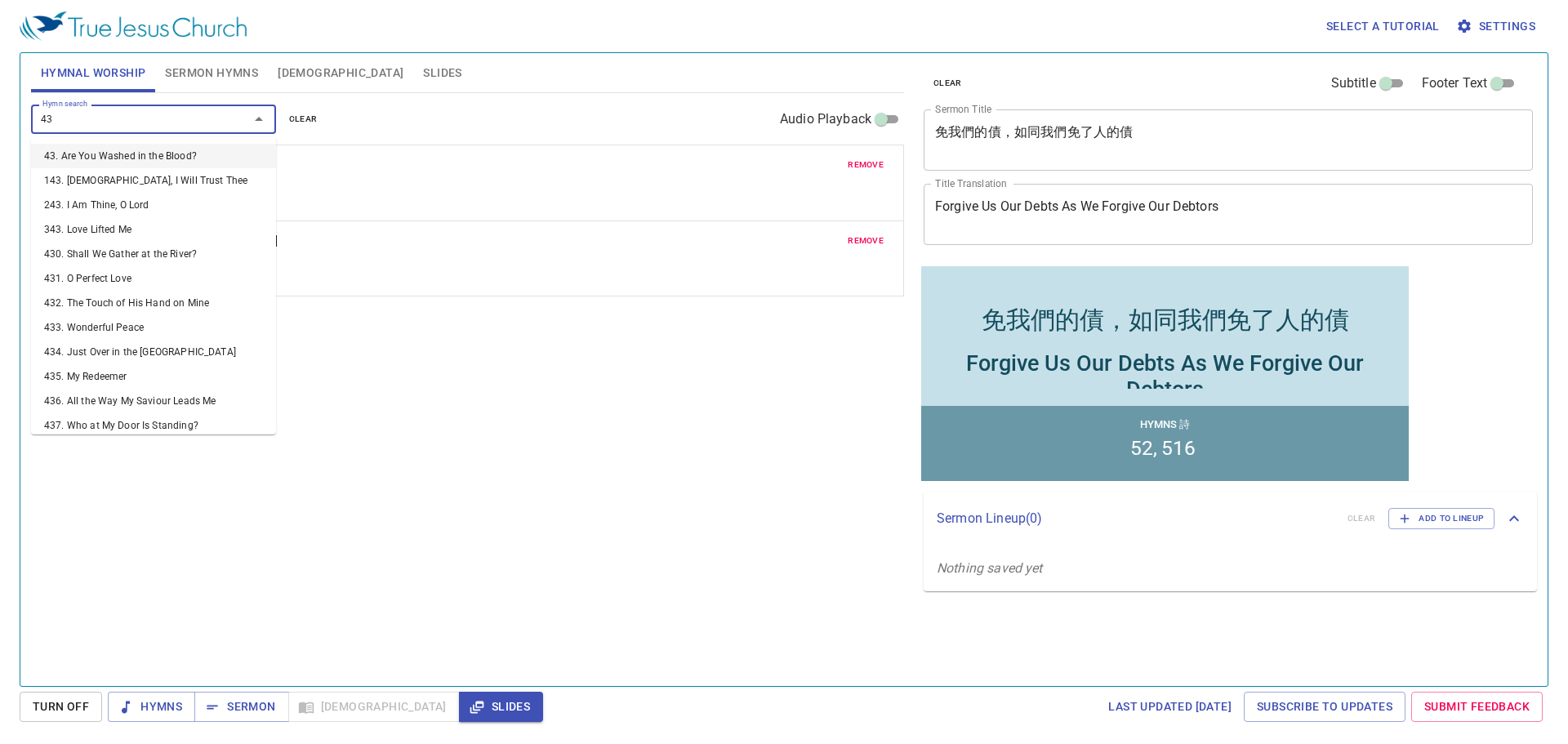
type input "437"
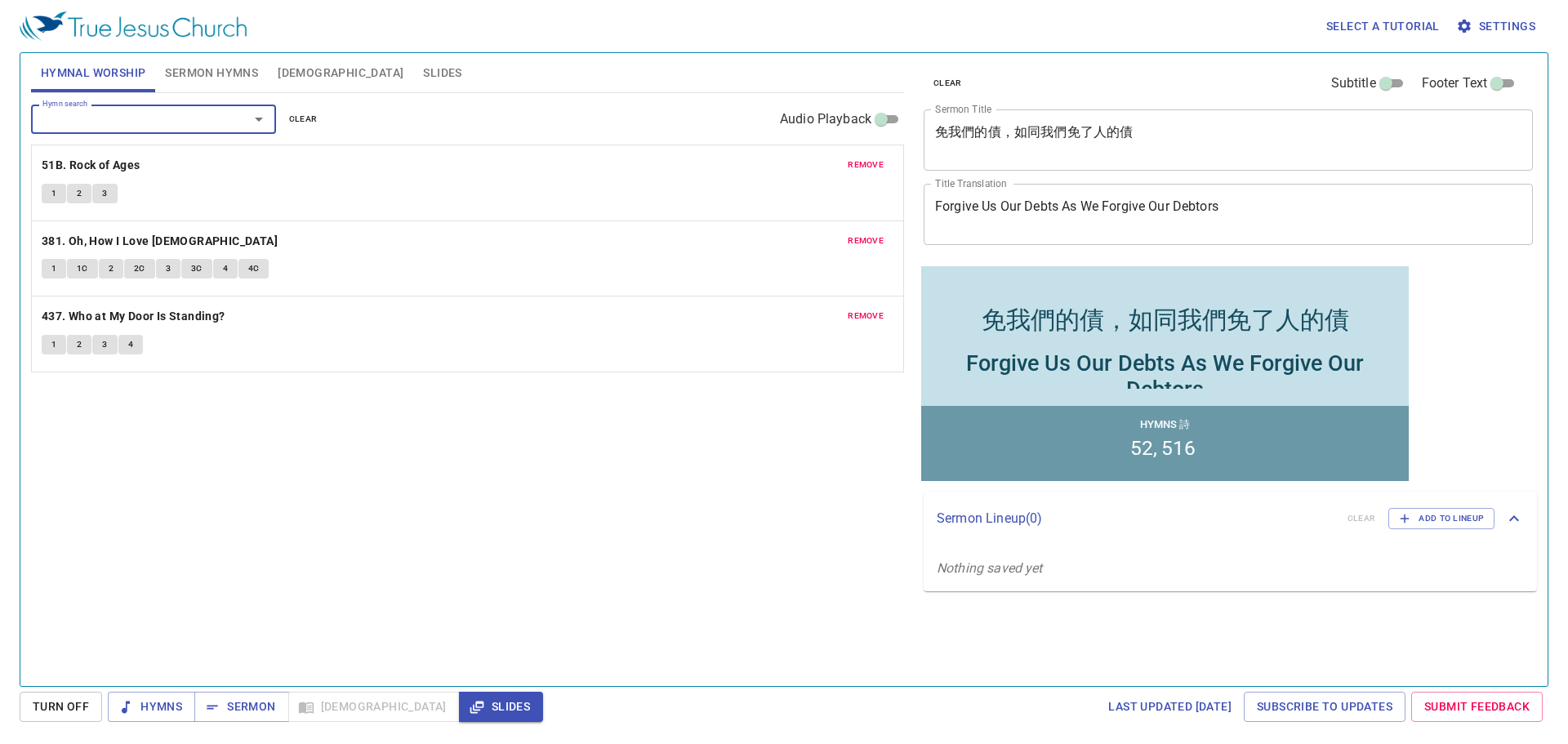
click at [219, 75] on span "Sermon Hymns" at bounding box center [211, 74] width 93 height 20
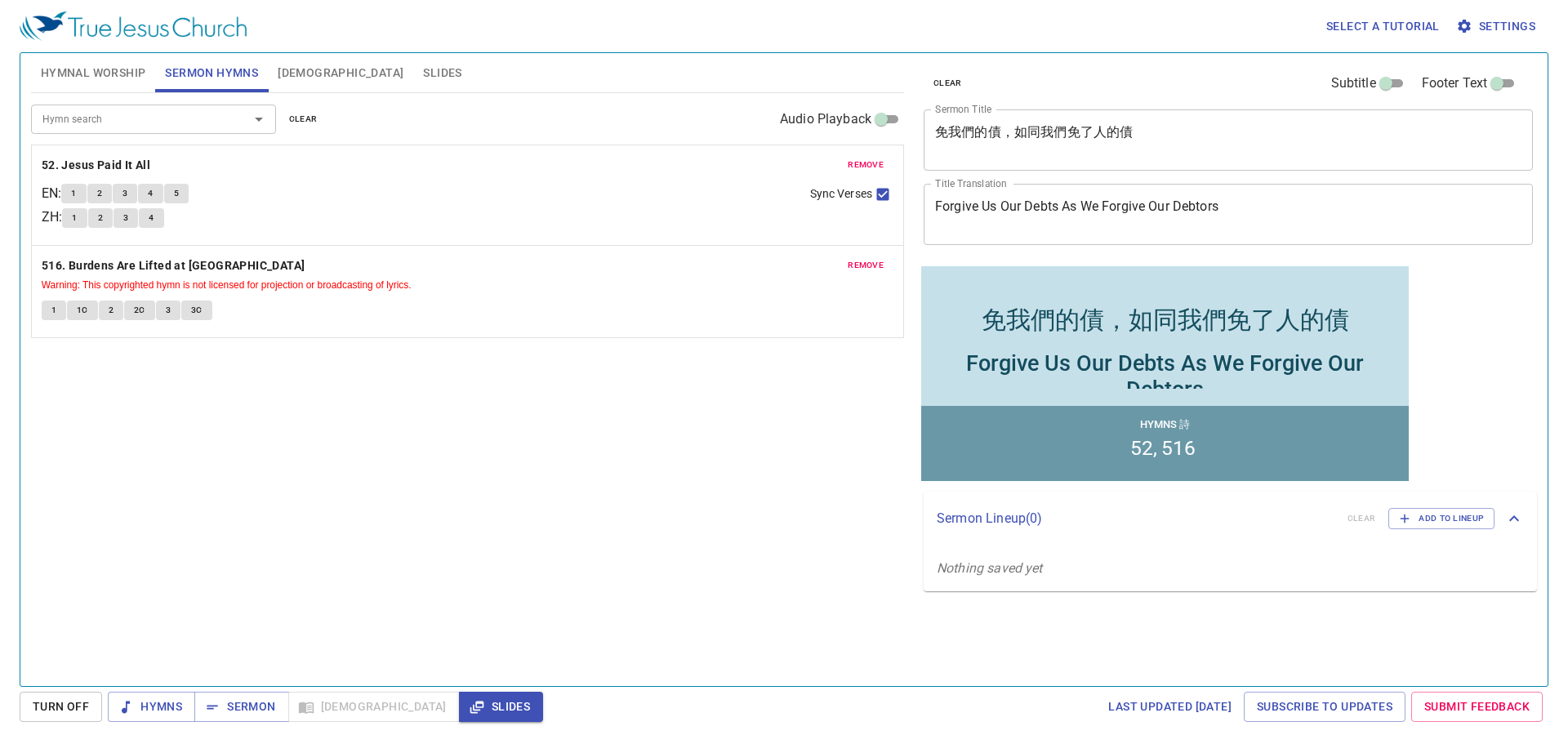
click at [106, 69] on span "Hymnal Worship" at bounding box center [93, 74] width 105 height 20
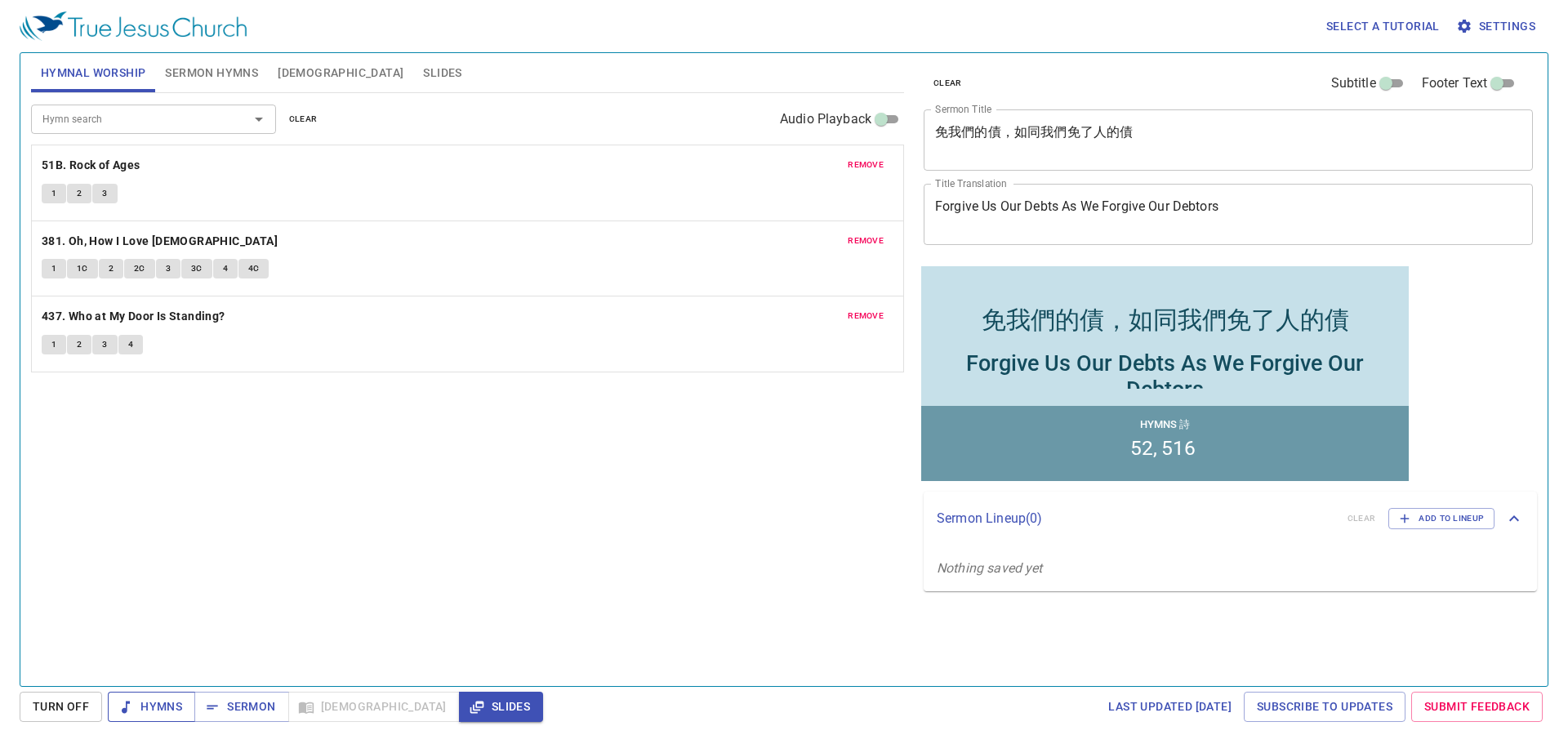
click at [168, 710] on span "Hymns" at bounding box center [152, 708] width 61 height 20
click at [104, 159] on b "51B. Rock of Ages" at bounding box center [91, 166] width 99 height 20
click at [51, 194] on span "1" at bounding box center [53, 194] width 5 height 15
click at [77, 191] on span "2" at bounding box center [78, 194] width 5 height 15
click at [107, 191] on span "3" at bounding box center [104, 194] width 5 height 15
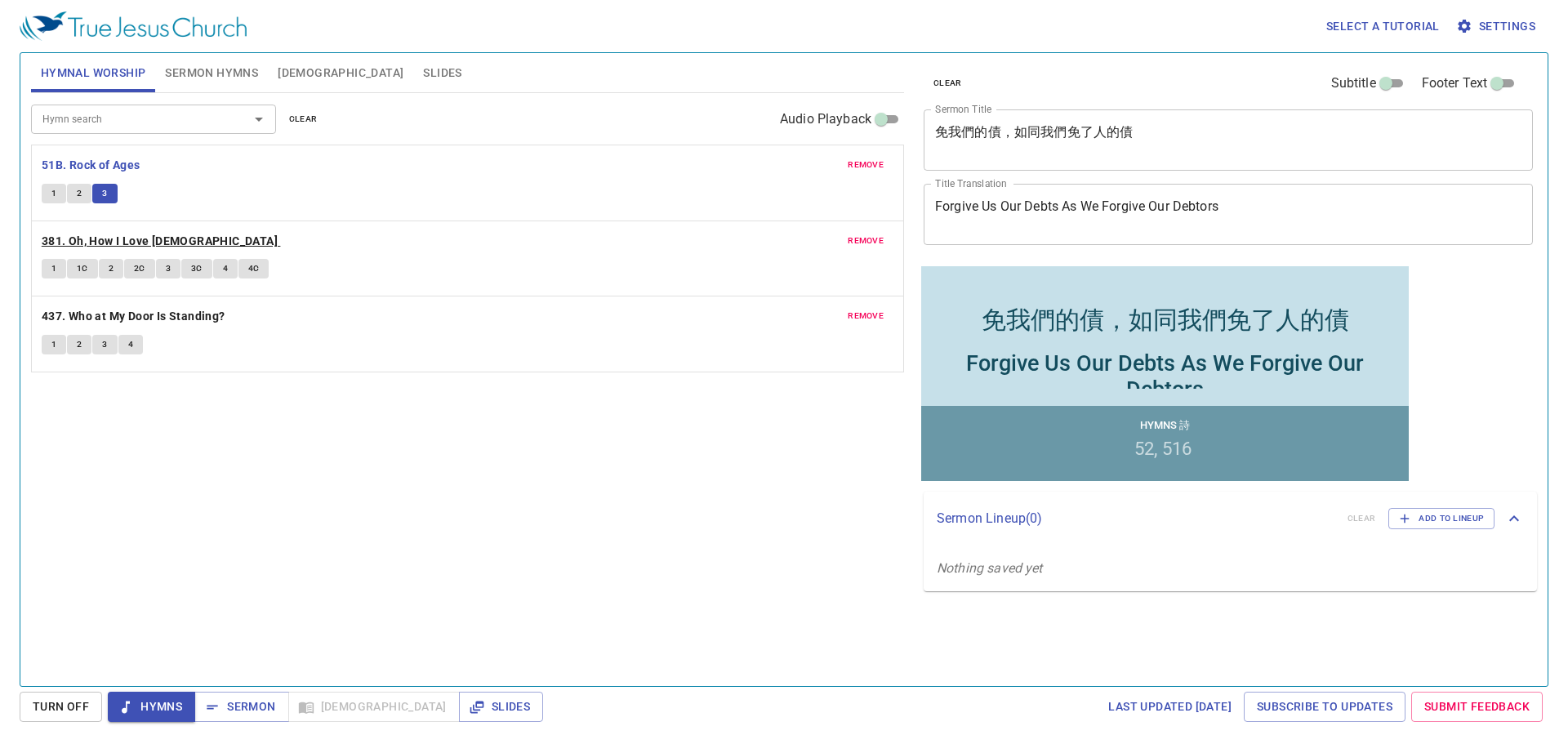
click at [129, 233] on b "381. Oh, How I Love [DEMOGRAPHIC_DATA]" at bounding box center [160, 241] width 236 height 20
click at [52, 270] on span "1" at bounding box center [53, 269] width 5 height 15
click at [81, 267] on span "1C" at bounding box center [82, 269] width 11 height 15
click at [110, 269] on span "2" at bounding box center [111, 269] width 5 height 15
click at [138, 269] on span "2C" at bounding box center [140, 269] width 11 height 15
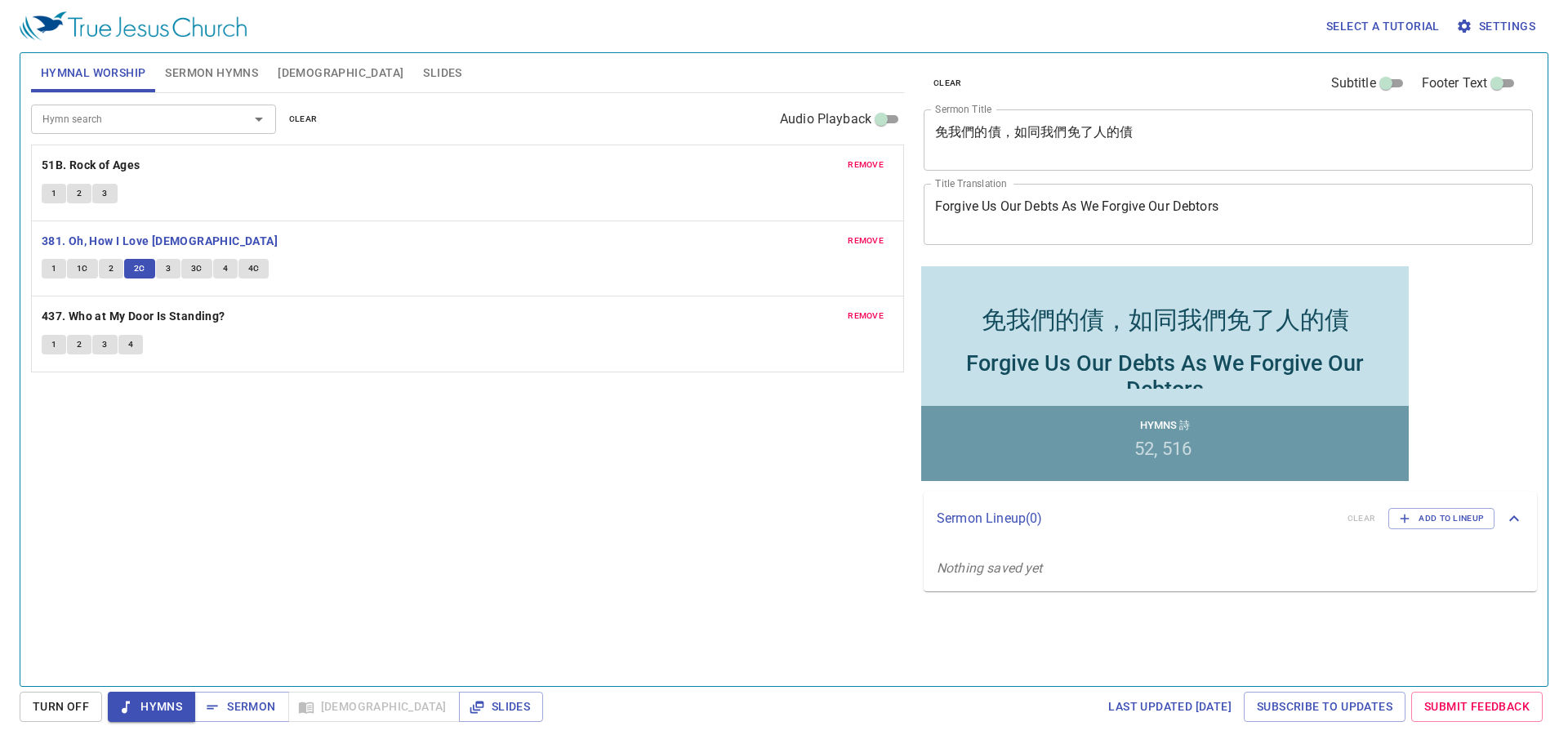
click at [166, 269] on span "3" at bounding box center [168, 269] width 5 height 15
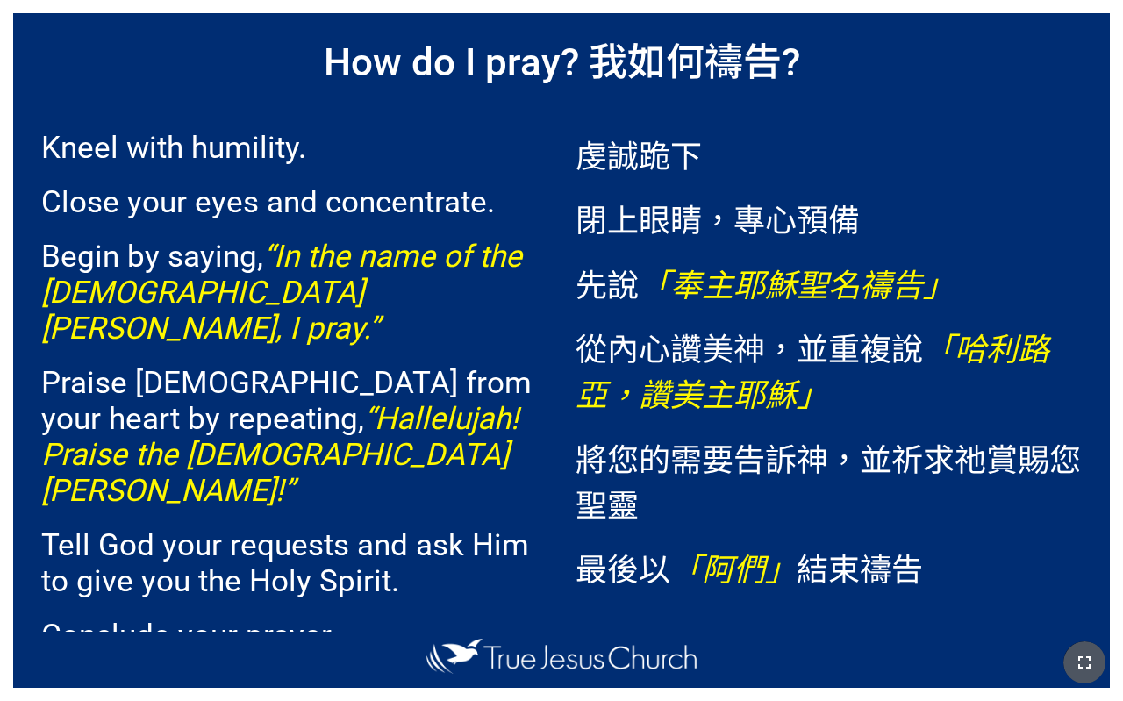
click at [1077, 666] on icon "button" at bounding box center [1084, 662] width 21 height 21
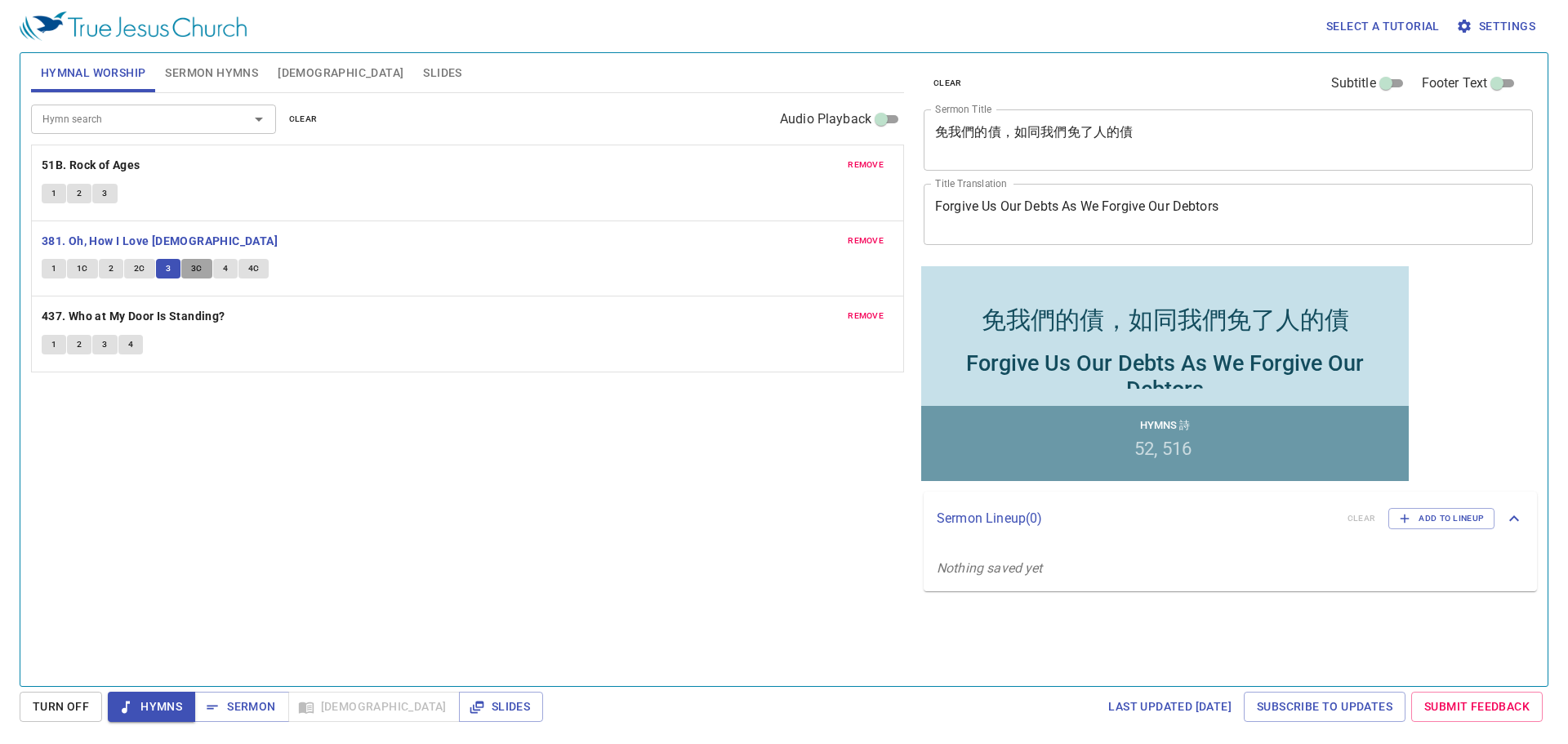
click at [195, 272] on span "3C" at bounding box center [196, 269] width 11 height 15
click at [226, 266] on span "4" at bounding box center [225, 269] width 5 height 15
click at [251, 269] on span "4C" at bounding box center [254, 269] width 11 height 15
click at [102, 312] on b "437. Who at My Door Is Standing?" at bounding box center [133, 317] width 183 height 20
click at [51, 339] on span "1" at bounding box center [53, 345] width 5 height 15
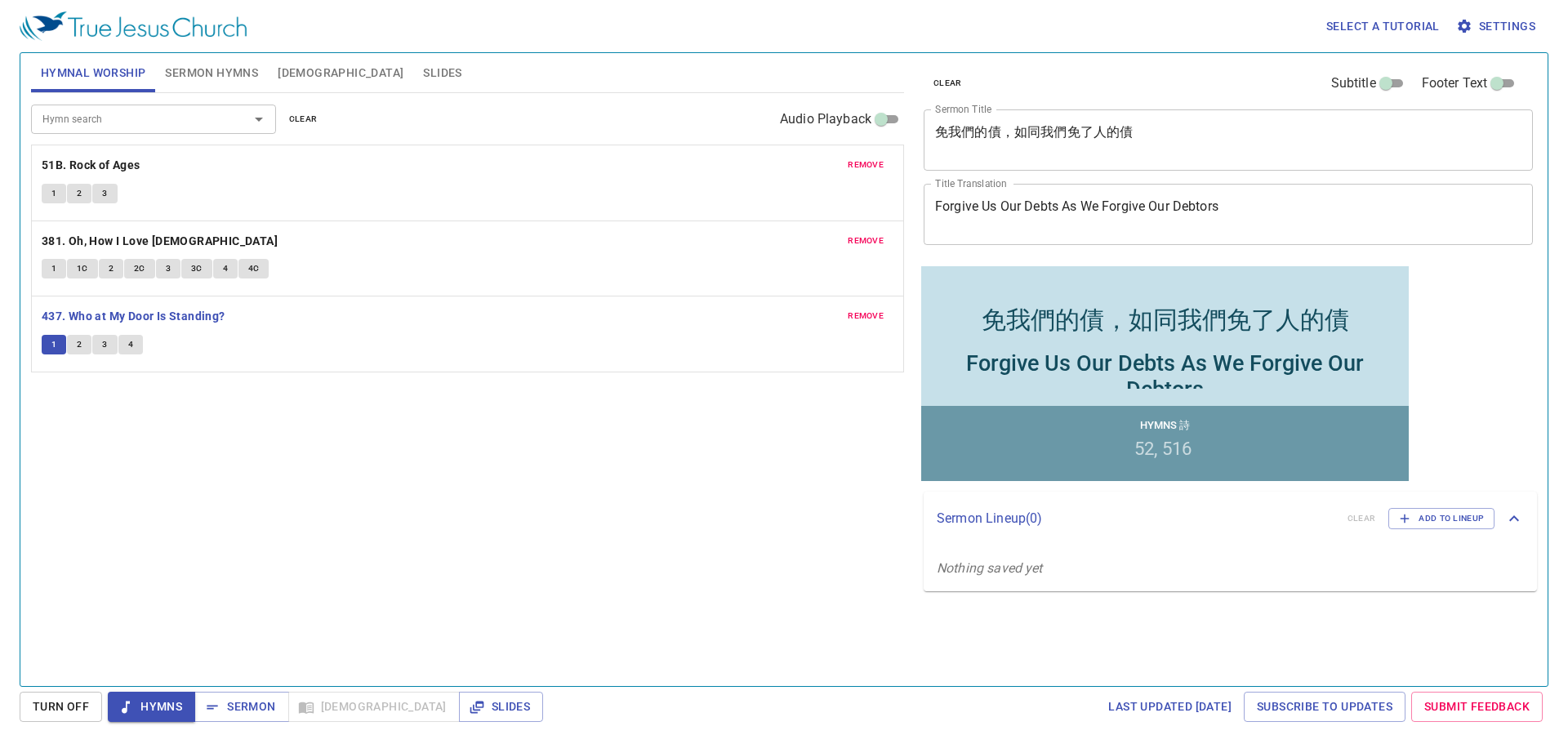
click at [79, 345] on span "2" at bounding box center [78, 345] width 5 height 15
click at [103, 344] on span "3" at bounding box center [104, 345] width 5 height 15
click at [129, 344] on span "4" at bounding box center [130, 345] width 5 height 15
click at [244, 706] on span "Sermon" at bounding box center [241, 708] width 68 height 20
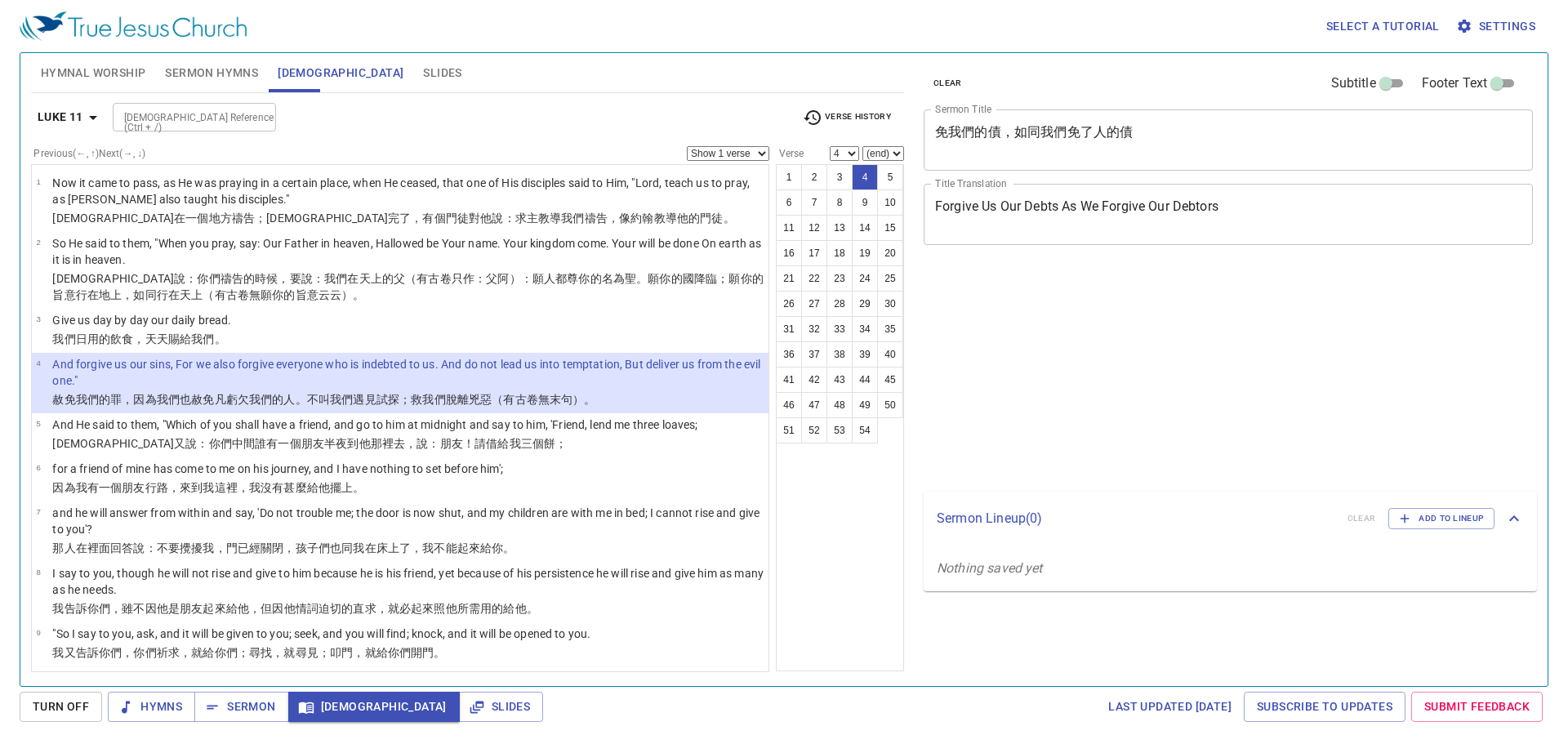
select select "4"
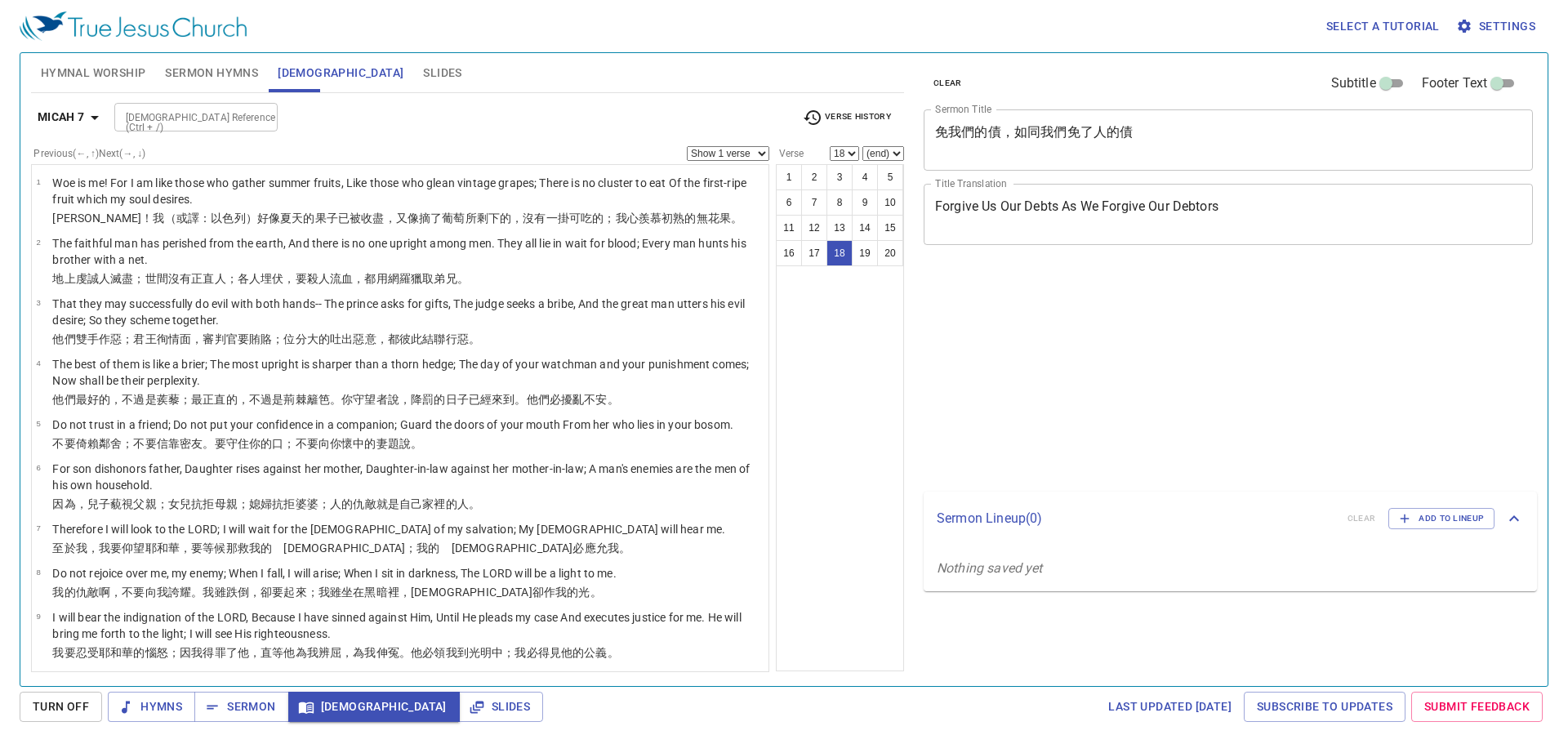
select select "18"
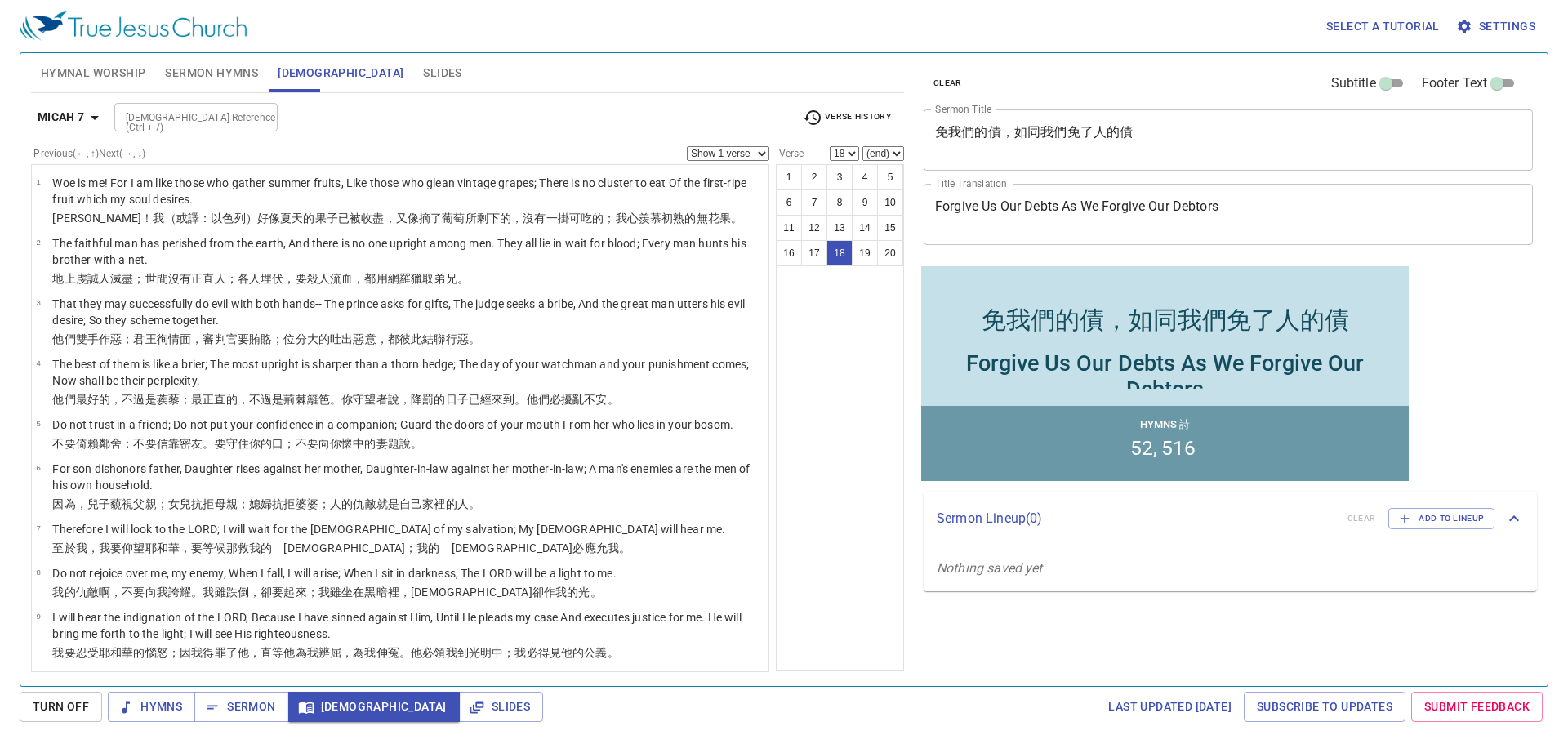
scroll to position [585, 0]
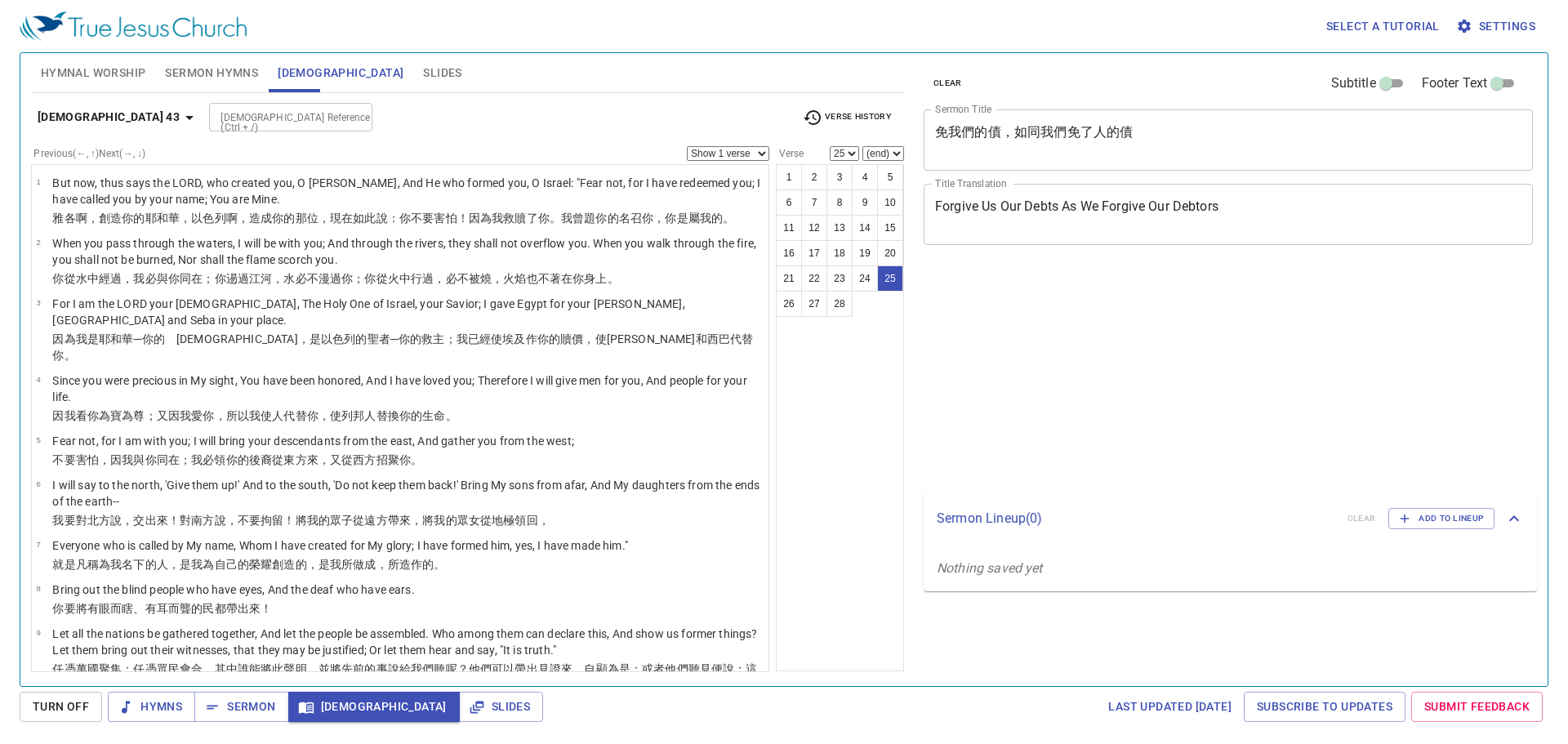
select select "25"
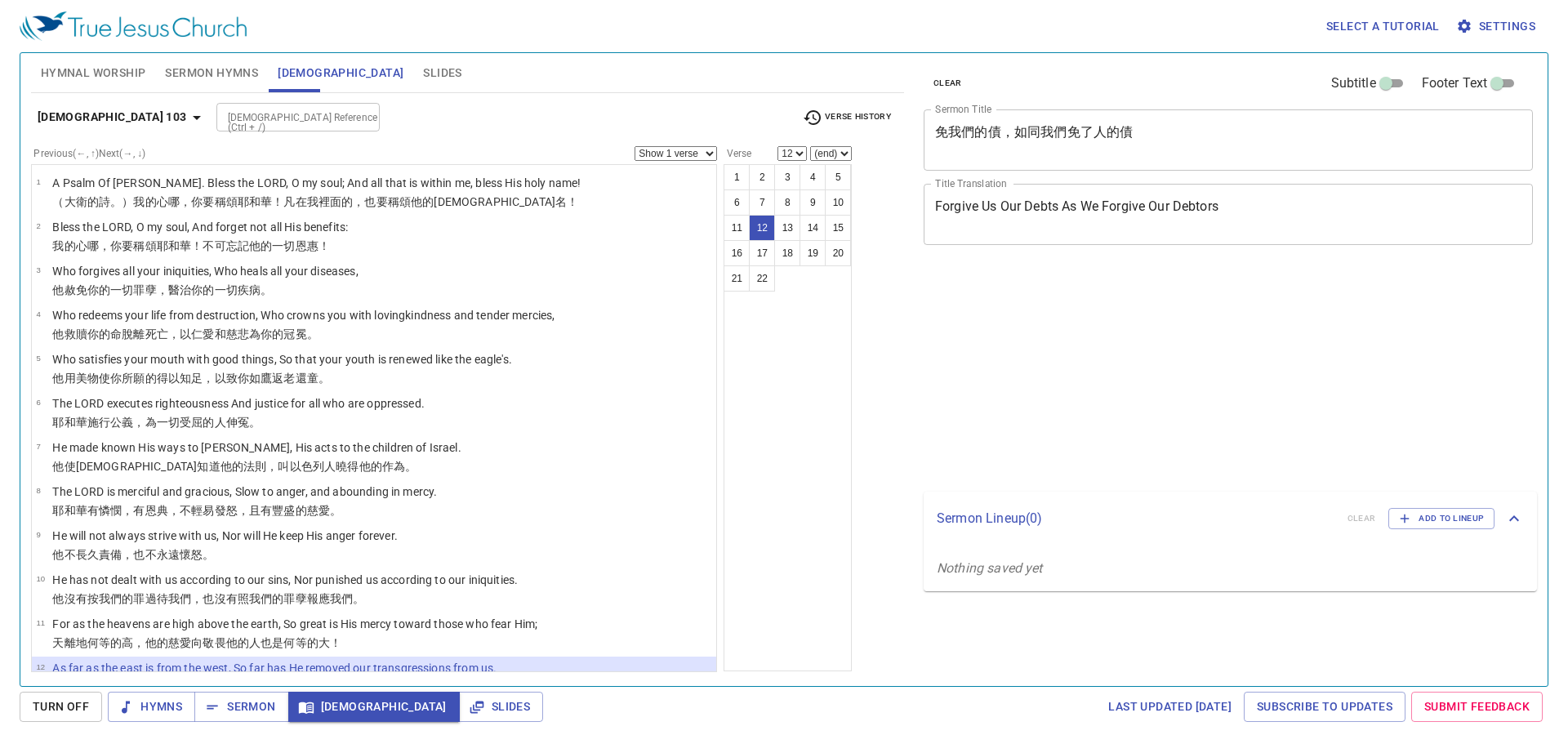
select select "12"
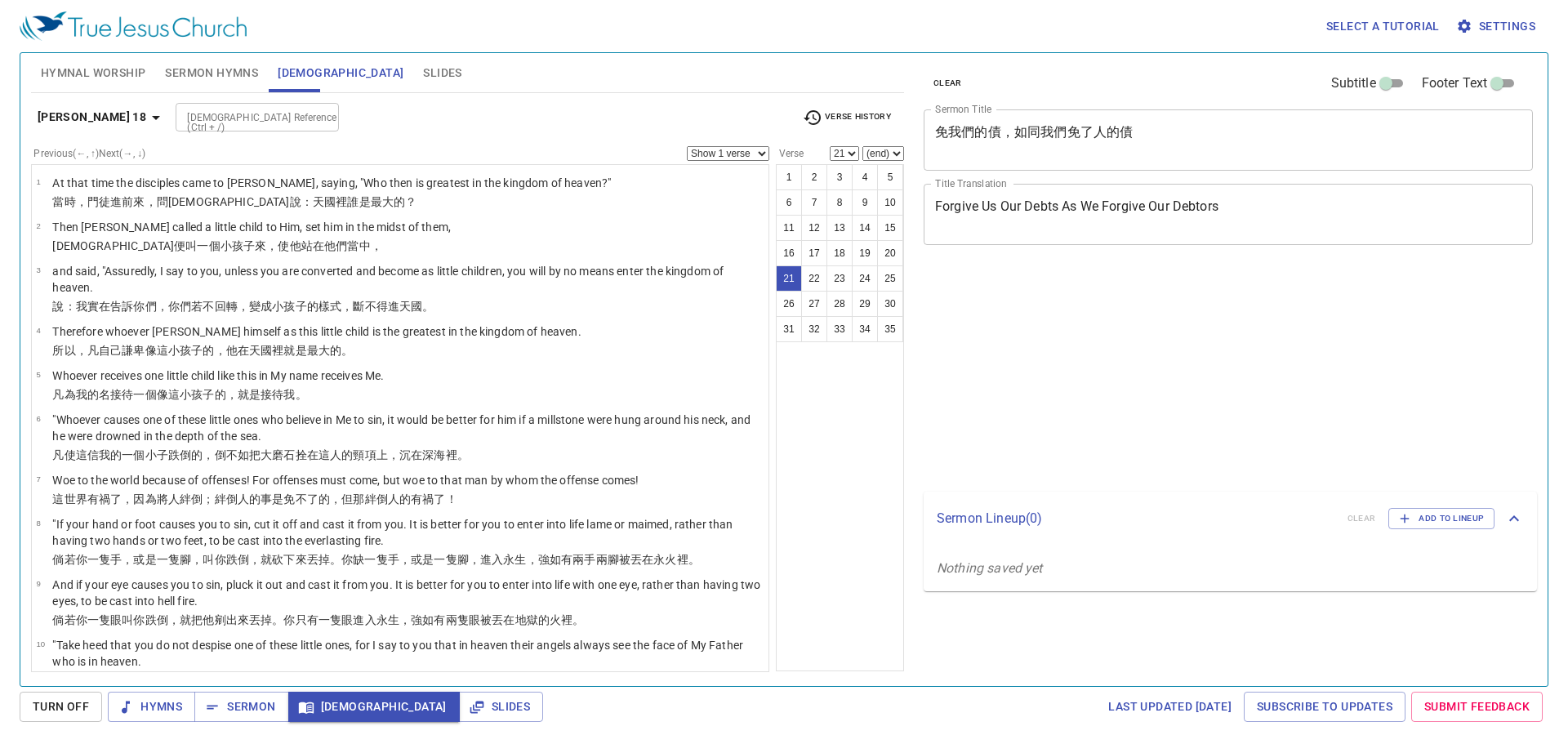
select select "21"
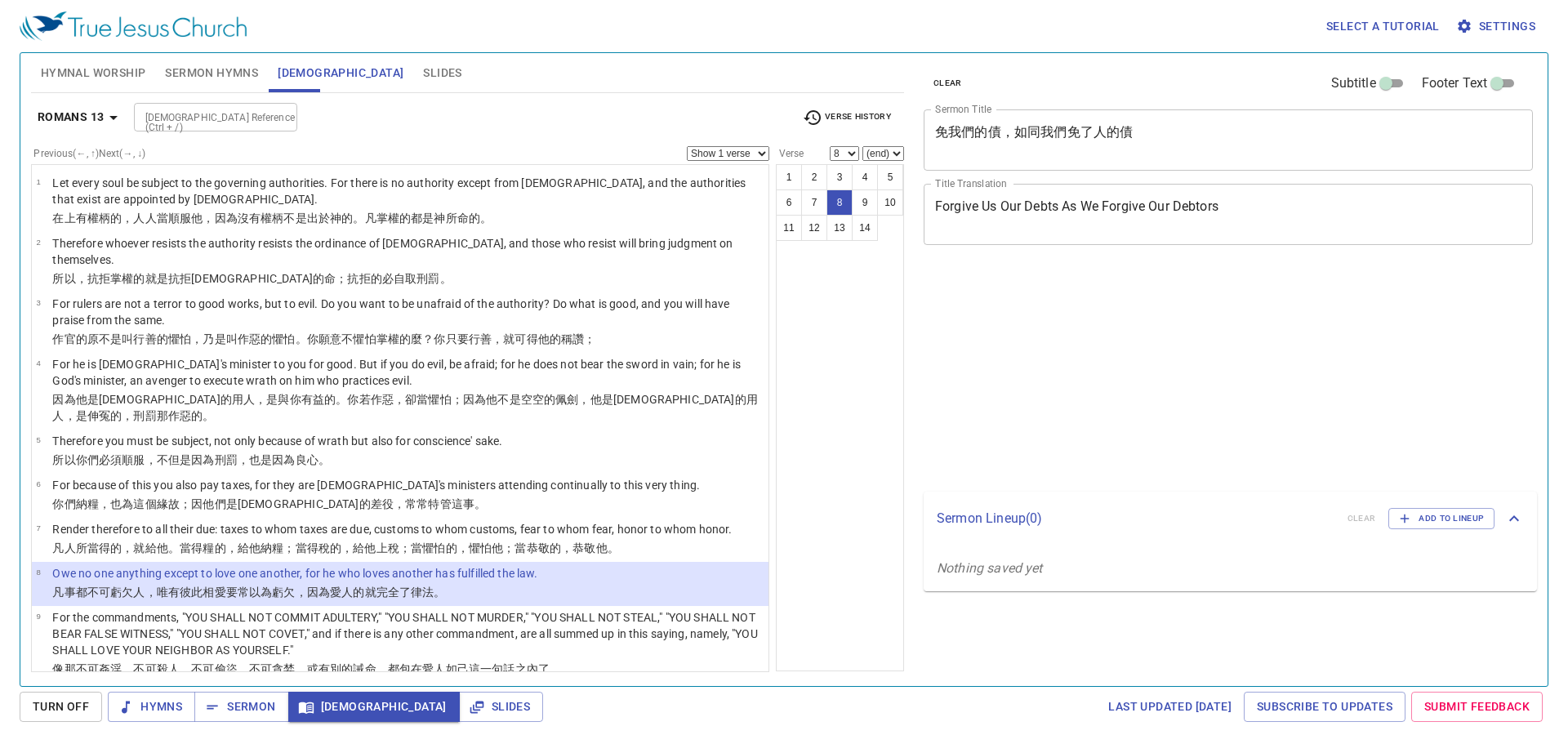
select select "8"
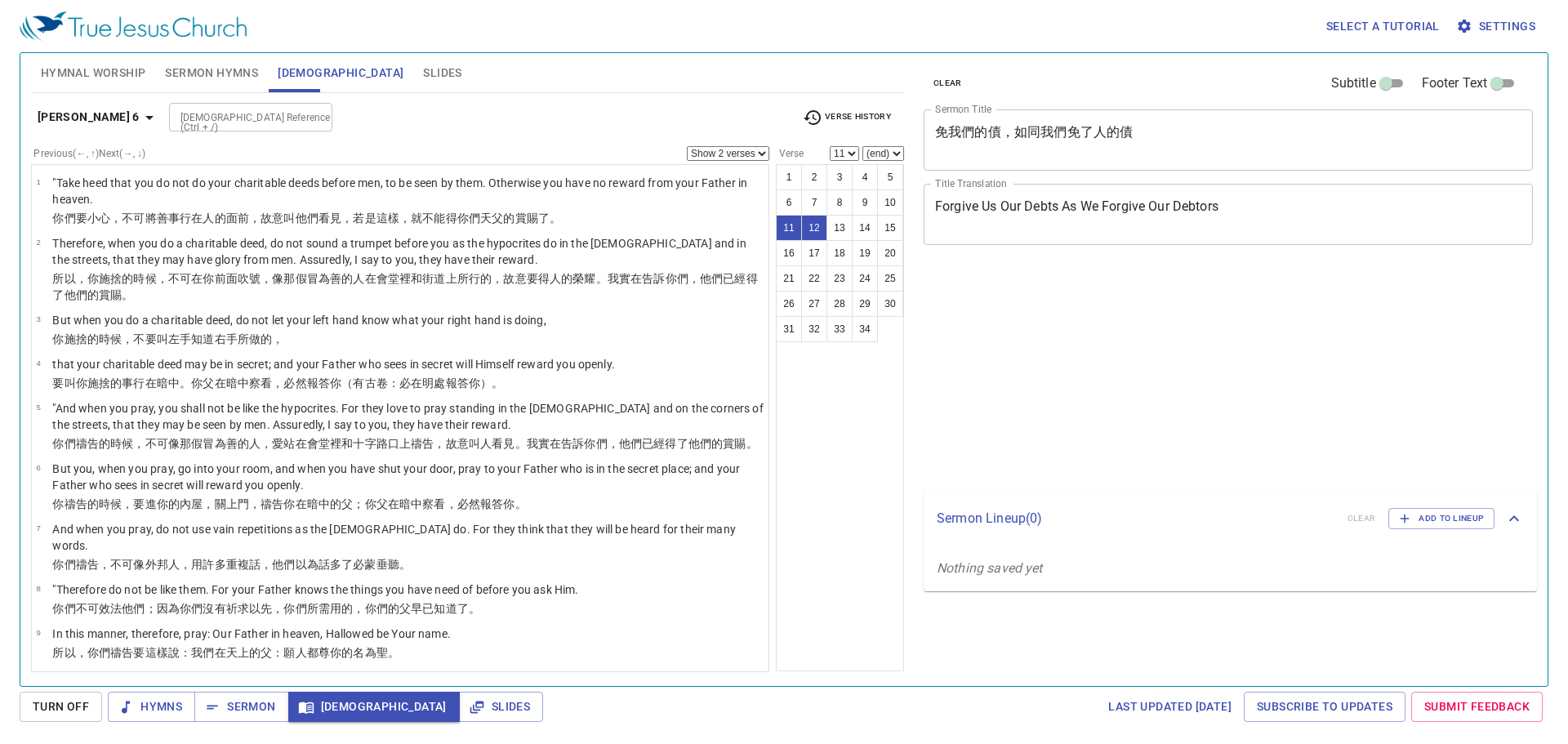
select select "2"
select select "11"
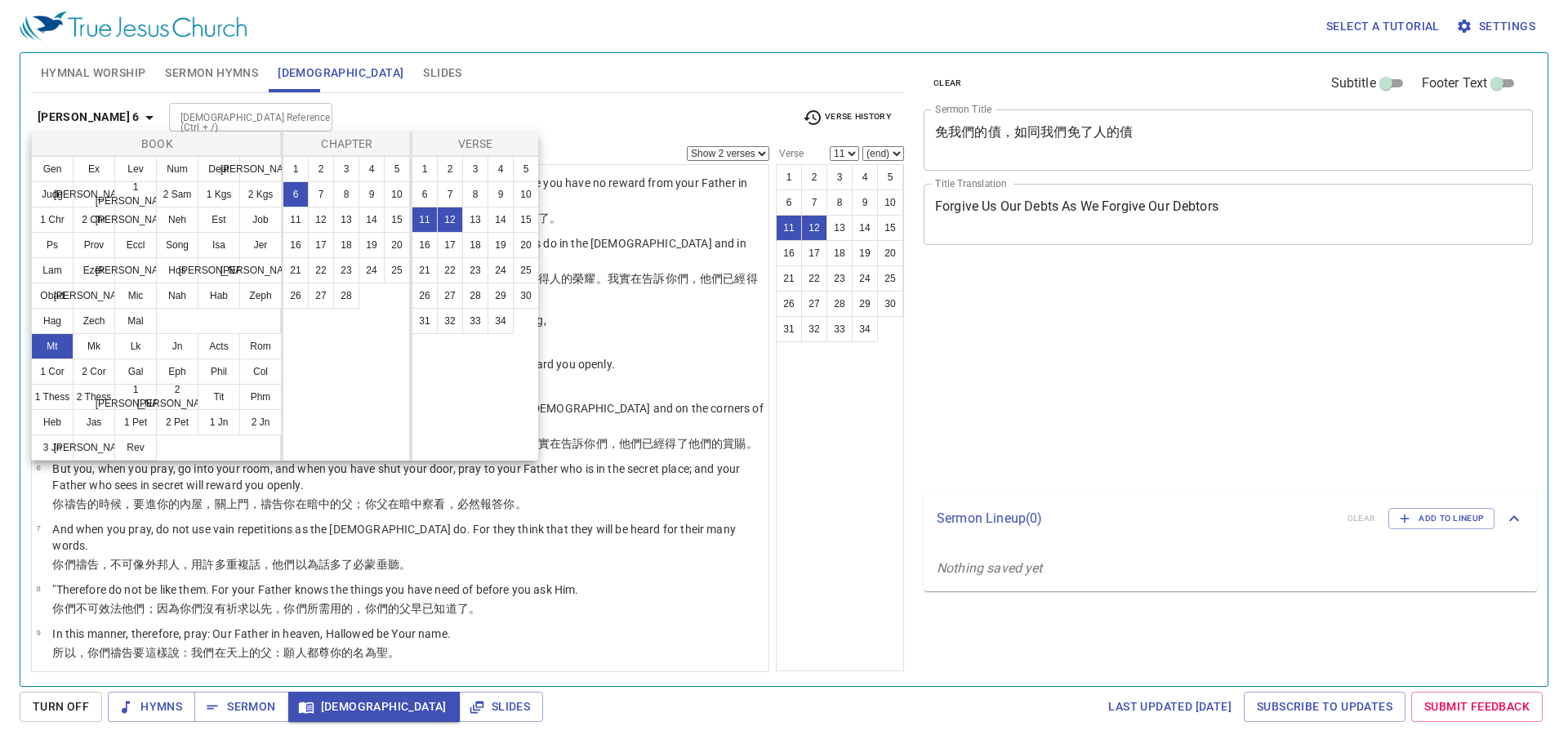
select select "2"
select select "11"
